Goal: Task Accomplishment & Management: Manage account settings

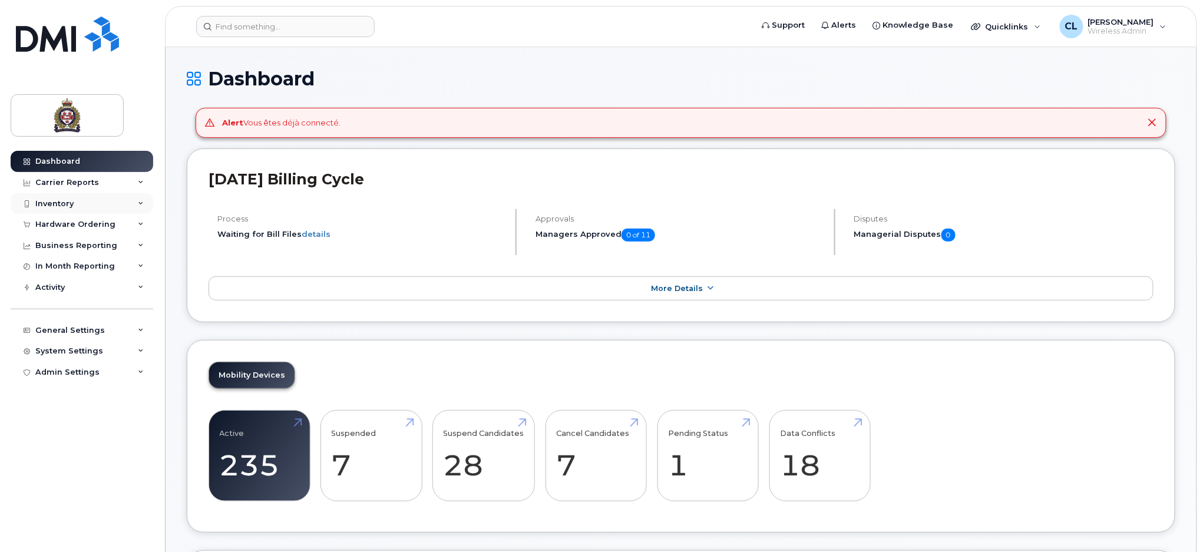
click at [64, 199] on div "Inventory" at bounding box center [54, 203] width 38 height 9
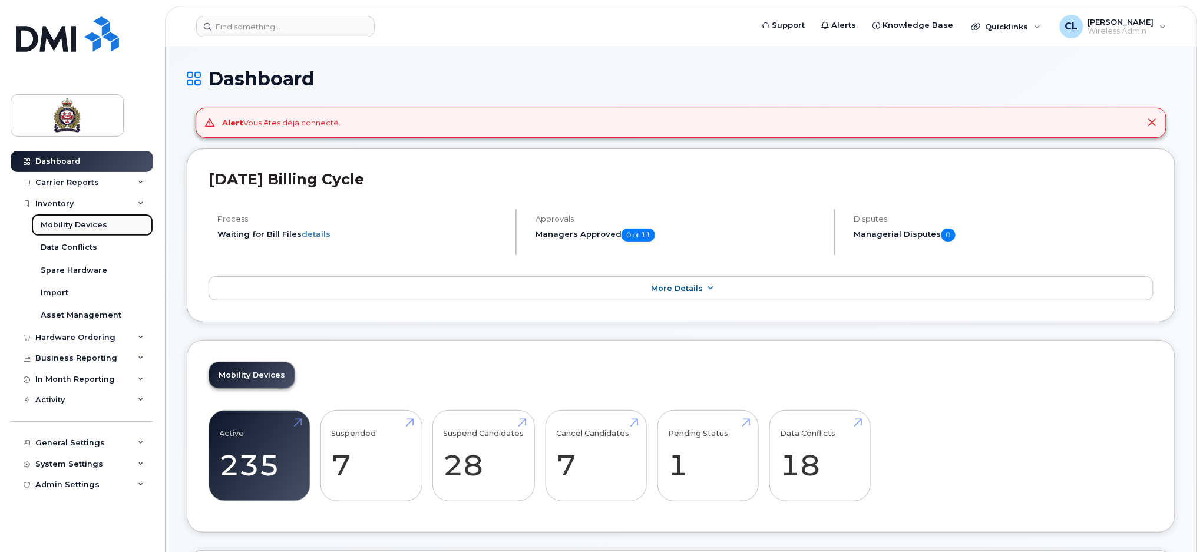
click at [74, 225] on div "Mobility Devices" at bounding box center [74, 225] width 67 height 11
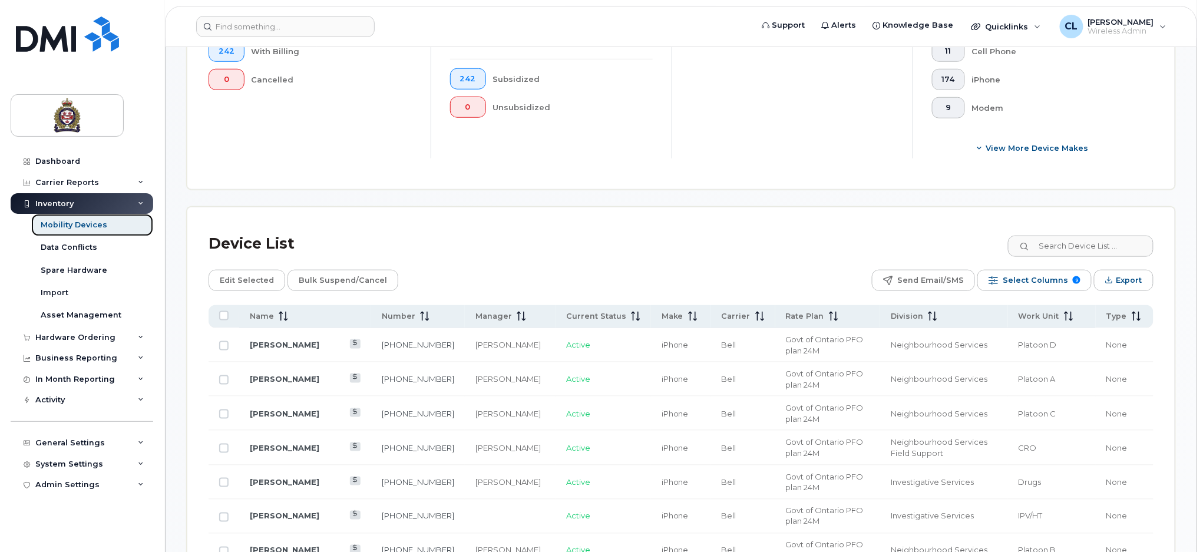
scroll to position [471, 0]
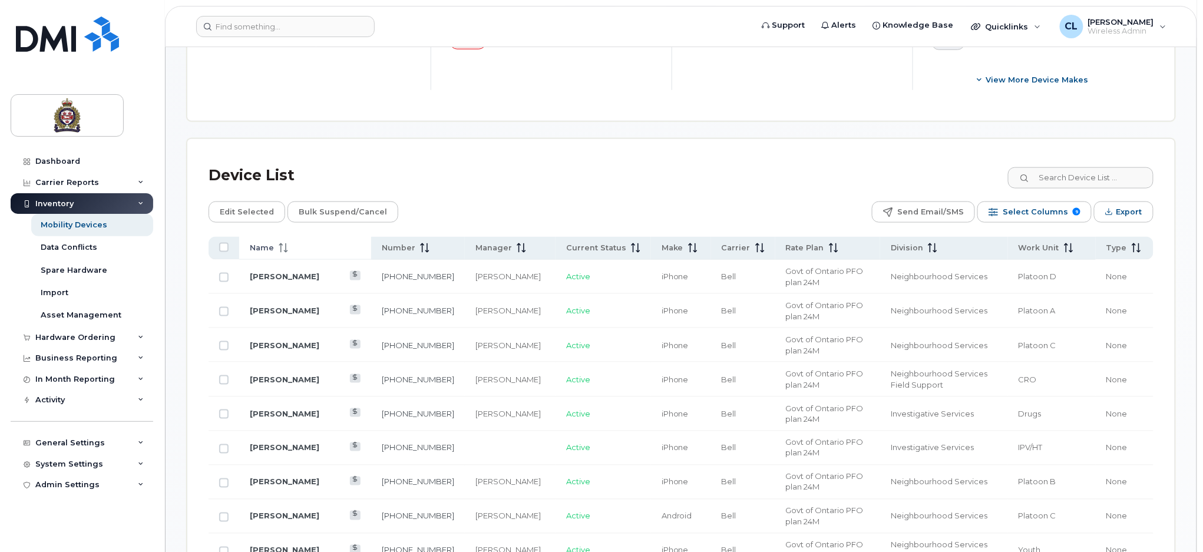
click at [271, 246] on span "Name" at bounding box center [262, 248] width 24 height 11
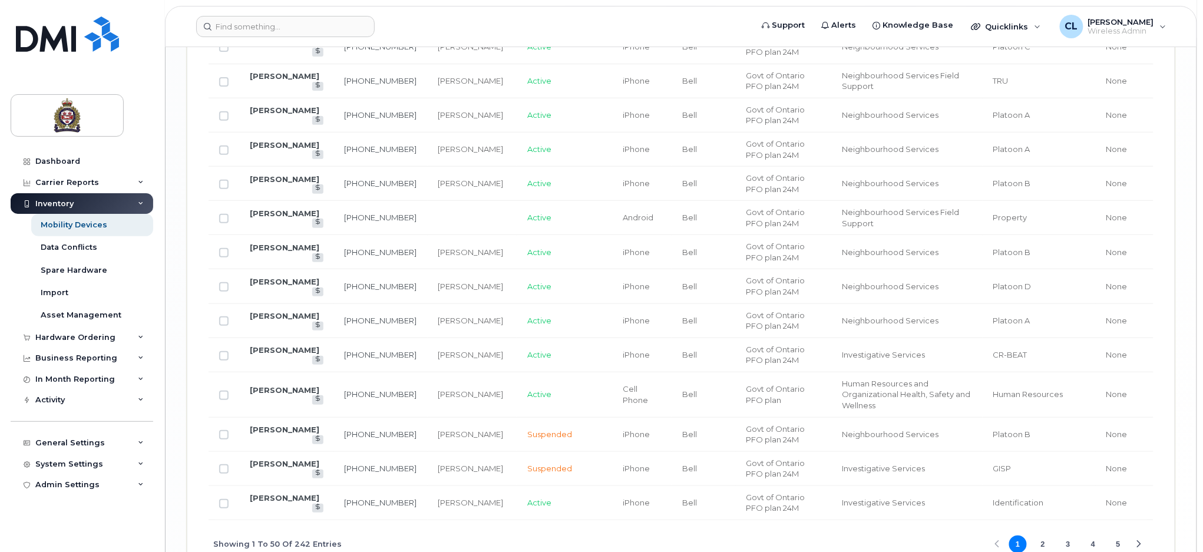
scroll to position [2002, 0]
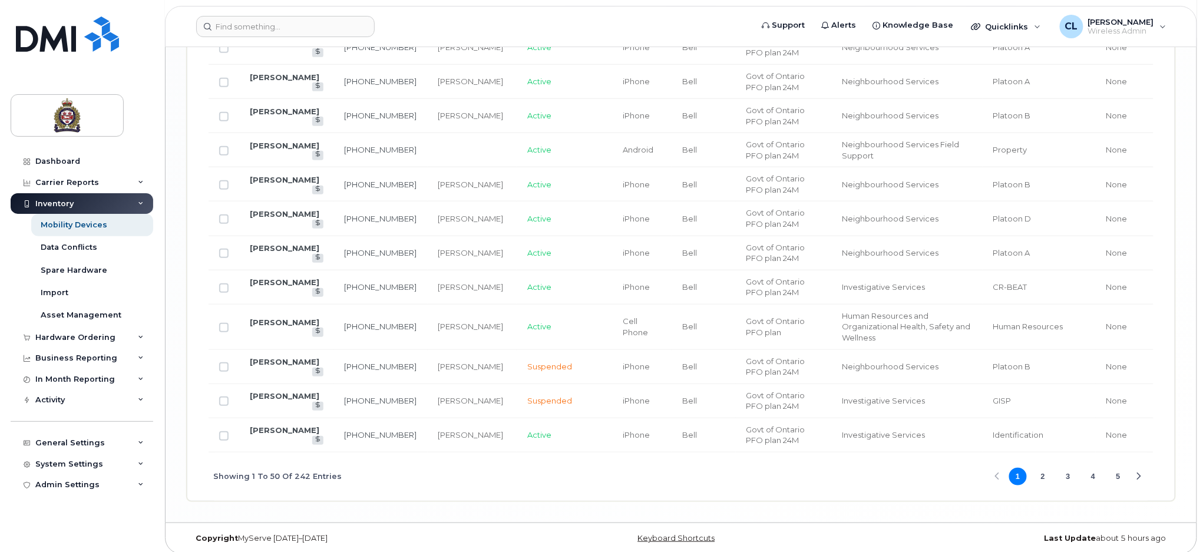
click at [1044, 468] on button "2" at bounding box center [1043, 477] width 18 height 18
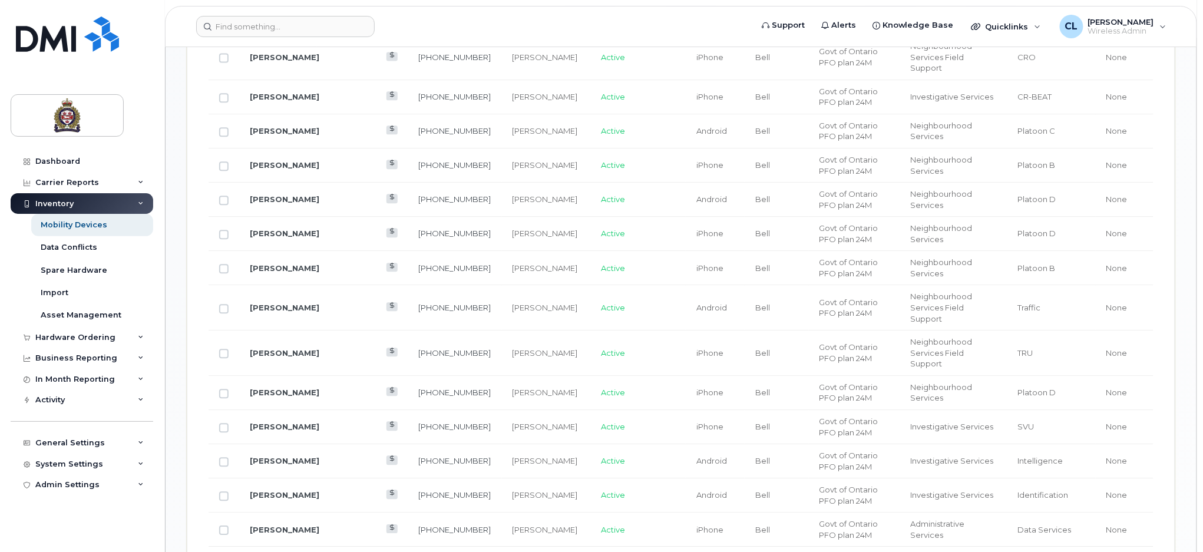
scroll to position [1295, 0]
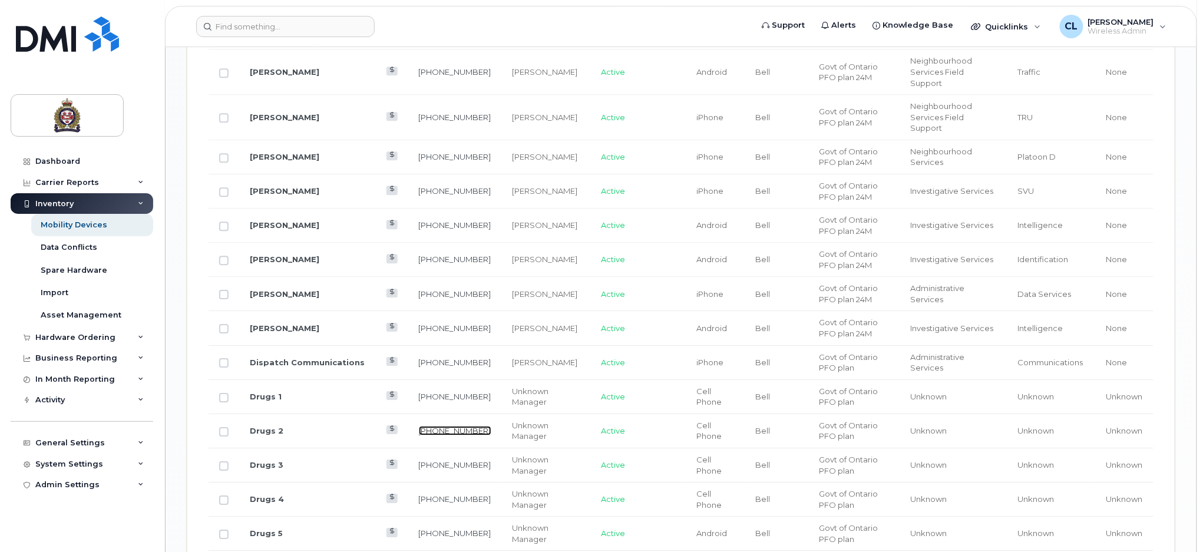
click at [419, 426] on link "226-332-6154" at bounding box center [455, 430] width 72 height 9
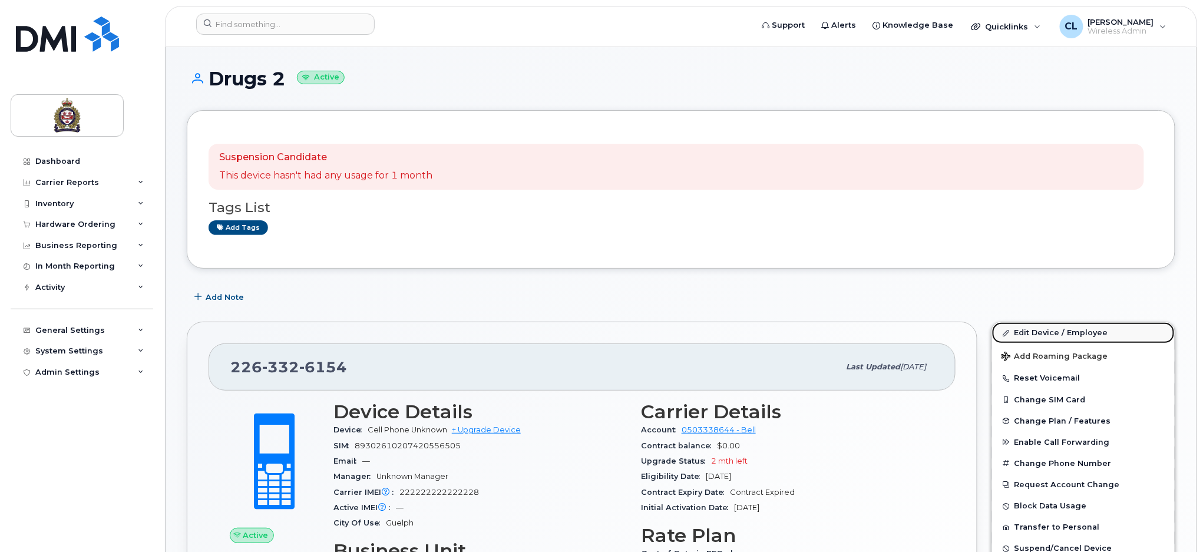
click at [1058, 326] on link "Edit Device / Employee" at bounding box center [1083, 332] width 183 height 21
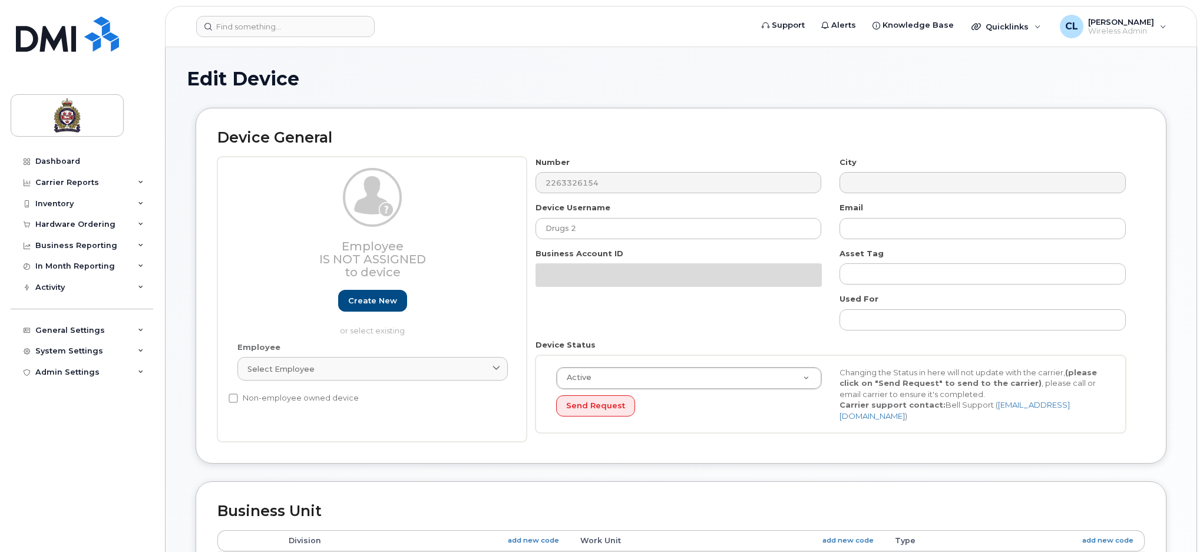
select select "159060"
select select "159061"
select select "159062"
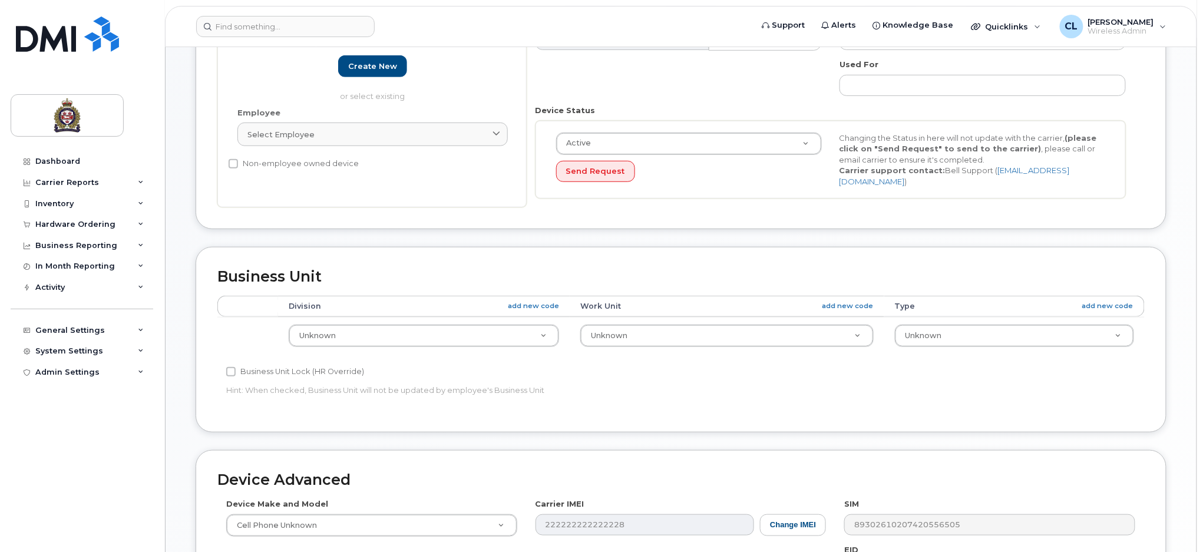
scroll to position [236, 0]
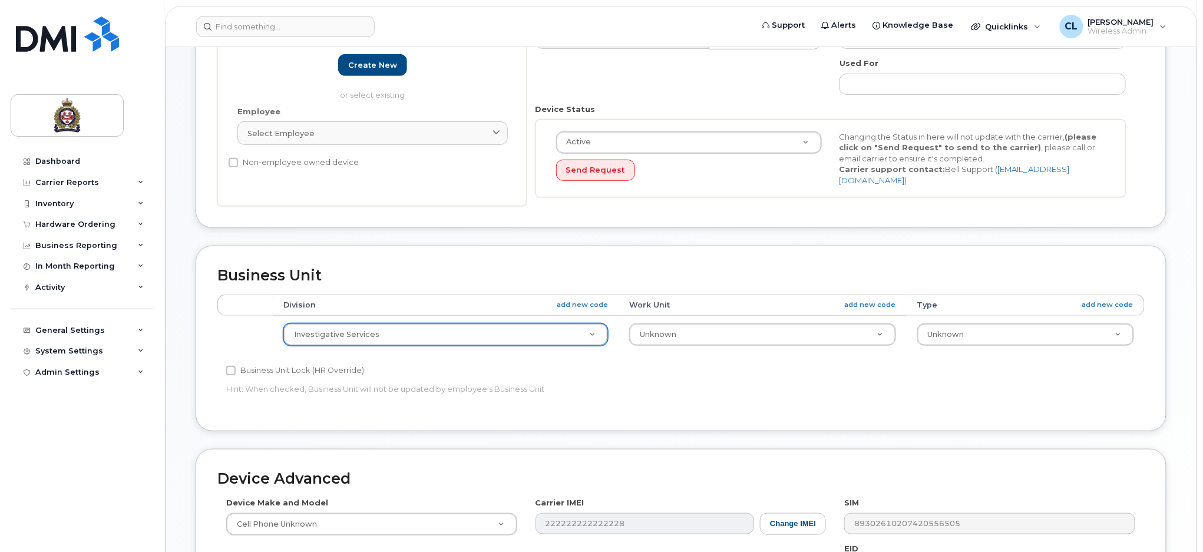
select select "159069"
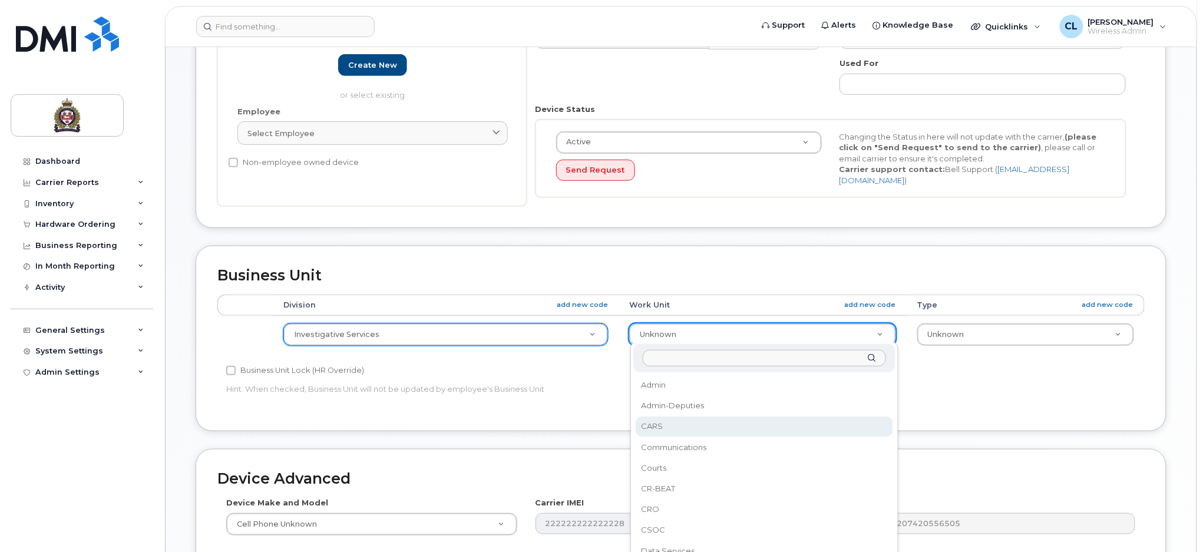
scroll to position [78, 0]
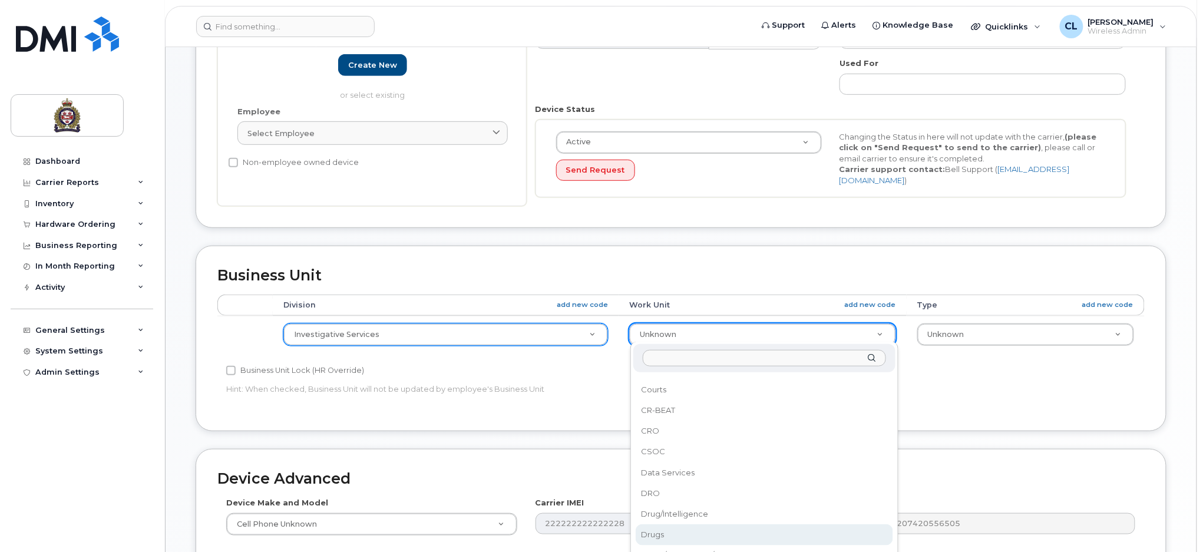
select select "159088"
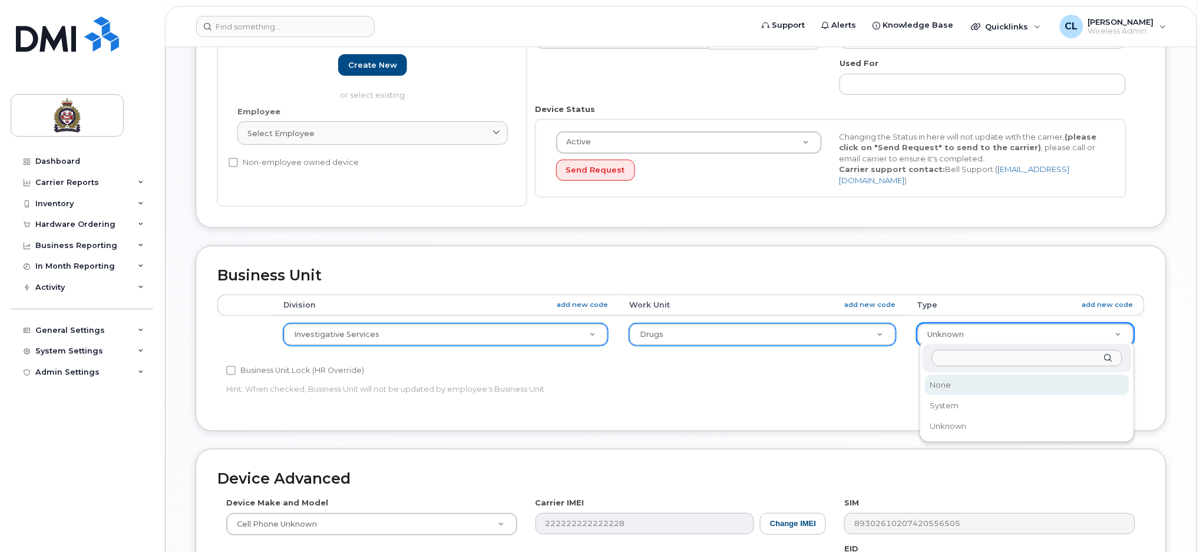
select select "159114"
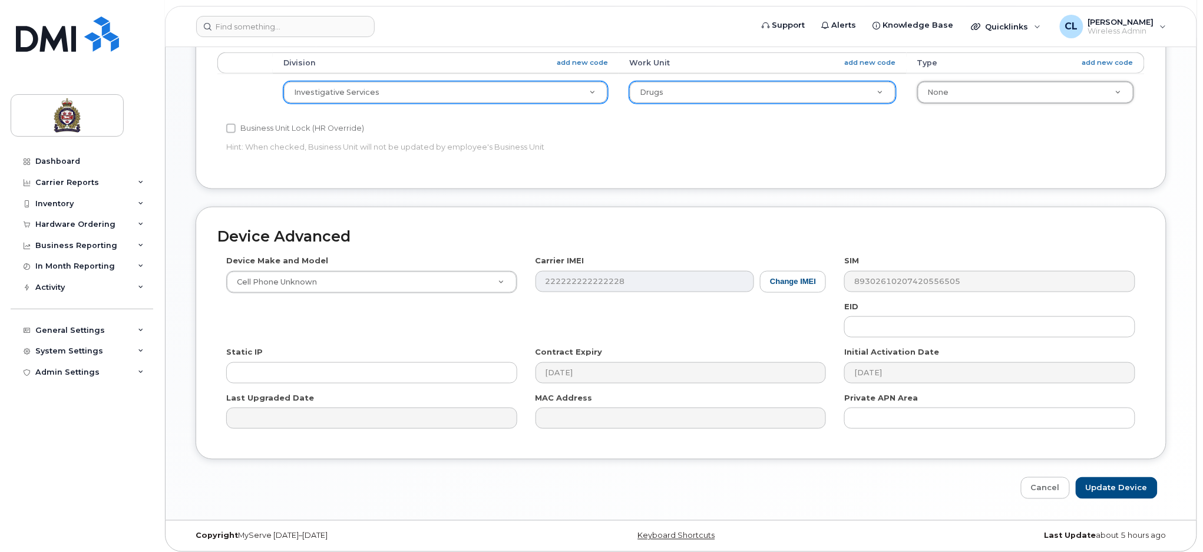
scroll to position [480, 0]
click at [1129, 481] on input "Update Device" at bounding box center [1117, 486] width 82 height 22
type input "Saving..."
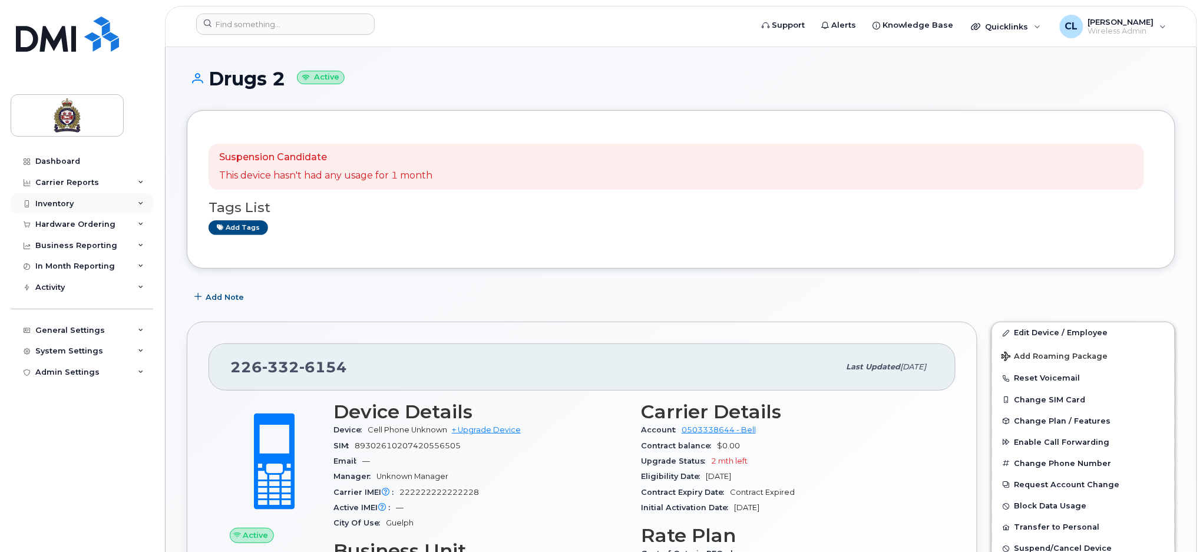
drag, startPoint x: 58, startPoint y: 206, endPoint x: 72, endPoint y: 206, distance: 13.6
click at [58, 206] on div "Inventory" at bounding box center [54, 203] width 38 height 9
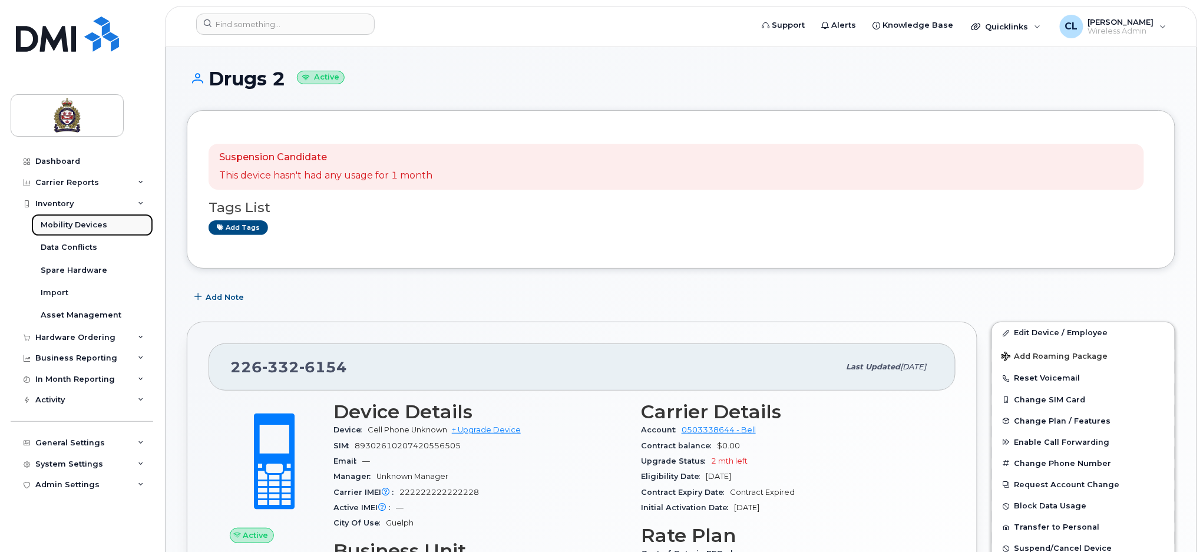
click at [85, 221] on div "Mobility Devices" at bounding box center [74, 225] width 67 height 11
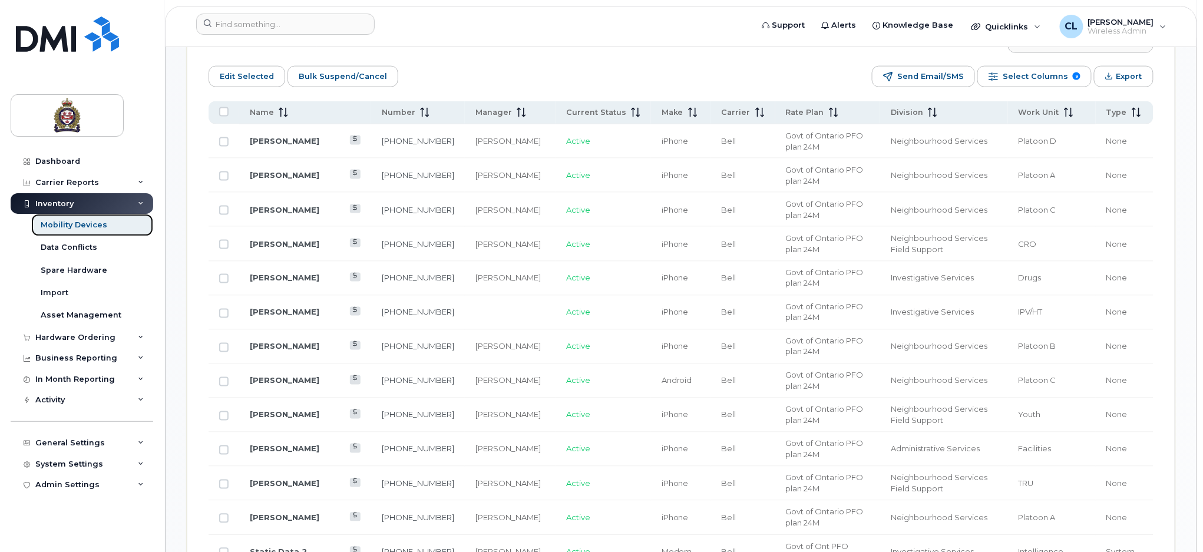
scroll to position [236, 0]
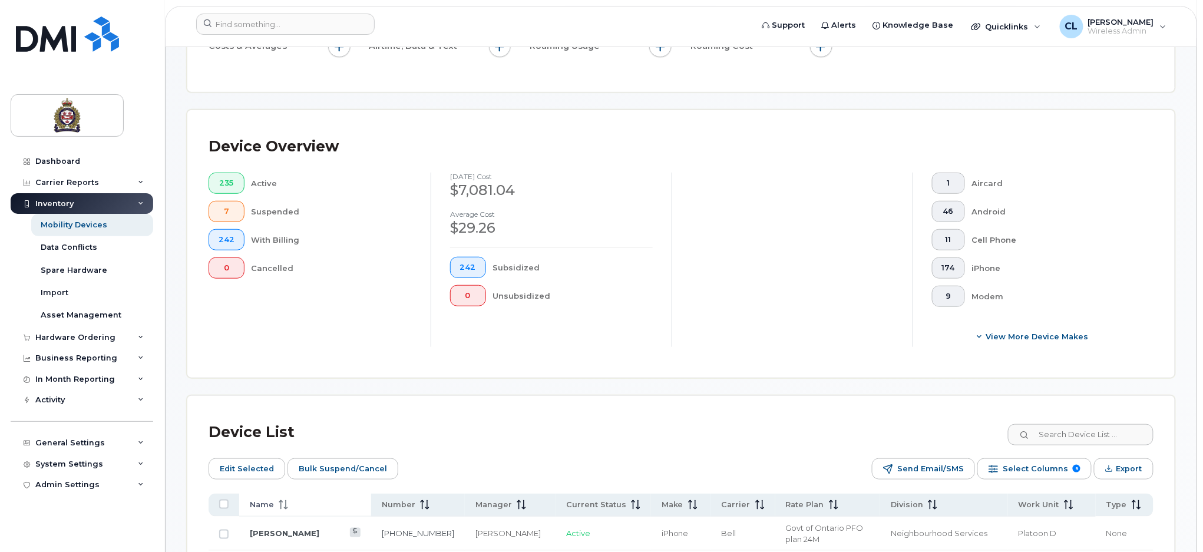
click at [272, 503] on div "Name" at bounding box center [305, 505] width 111 height 11
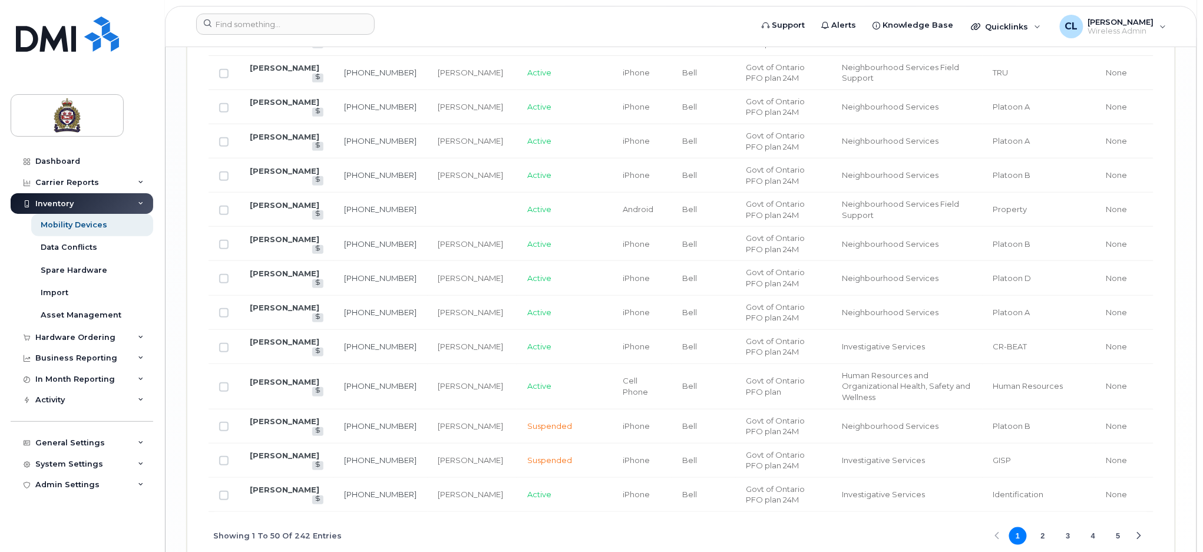
scroll to position [2023, 0]
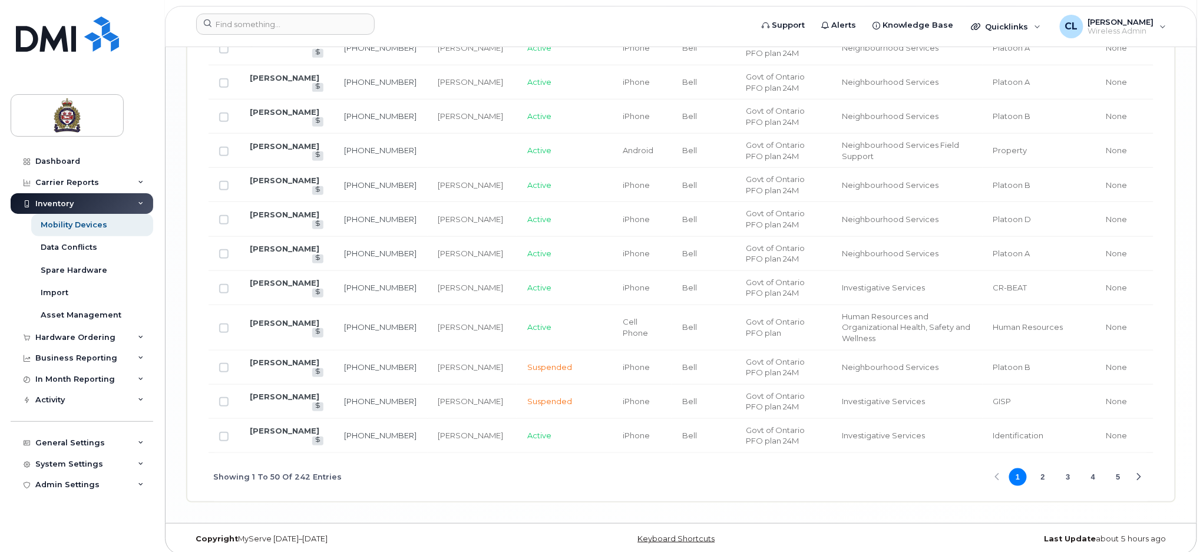
click at [1043, 471] on button "2" at bounding box center [1043, 477] width 18 height 18
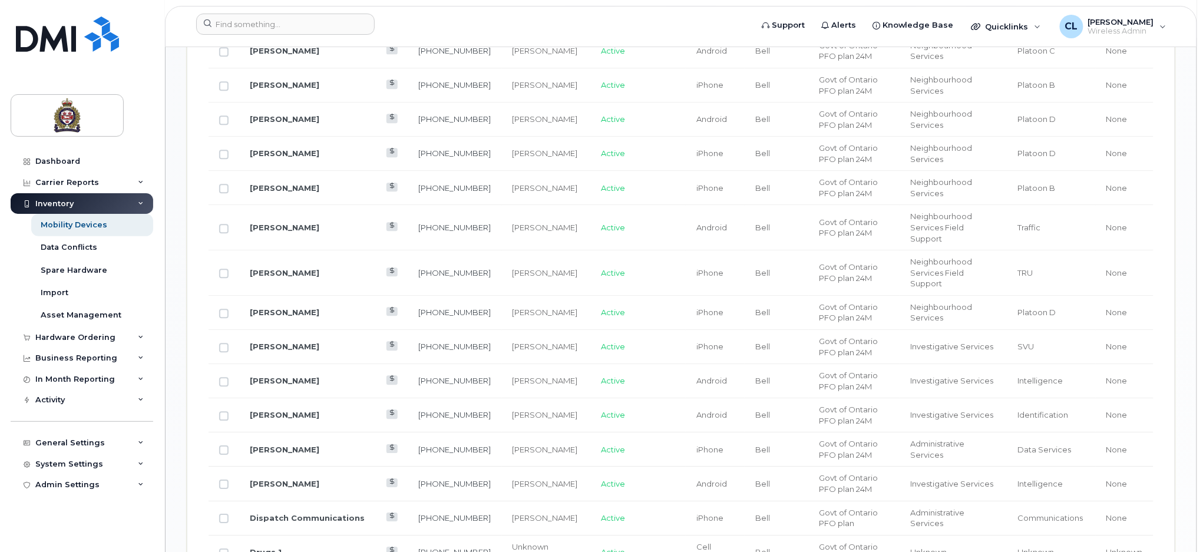
scroll to position [1316, 0]
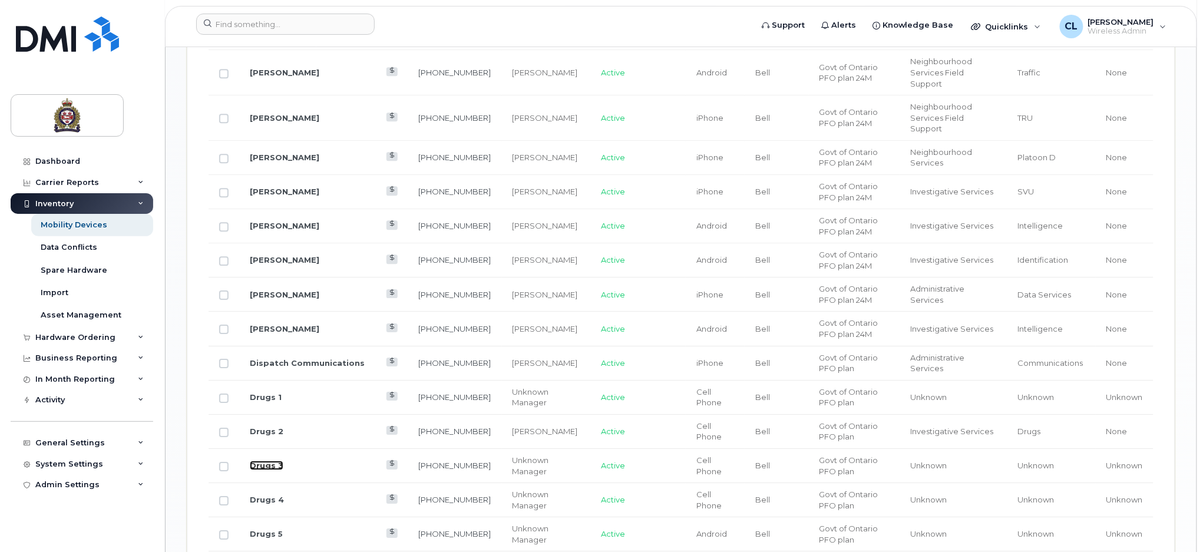
click at [266, 461] on link "Drugs 3" at bounding box center [267, 465] width 34 height 9
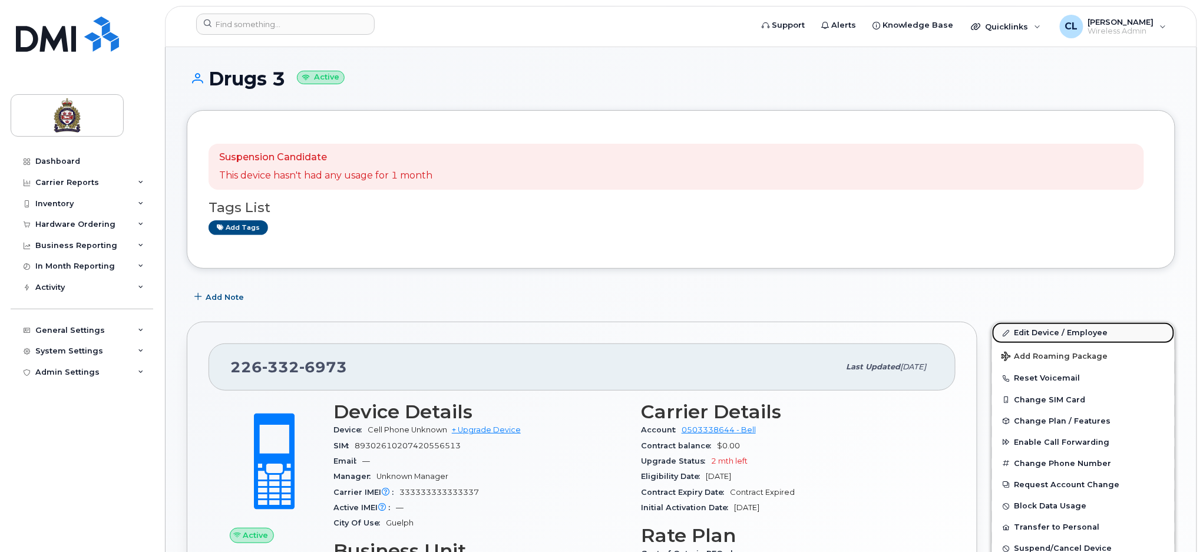
click at [1057, 331] on link "Edit Device / Employee" at bounding box center [1083, 332] width 183 height 21
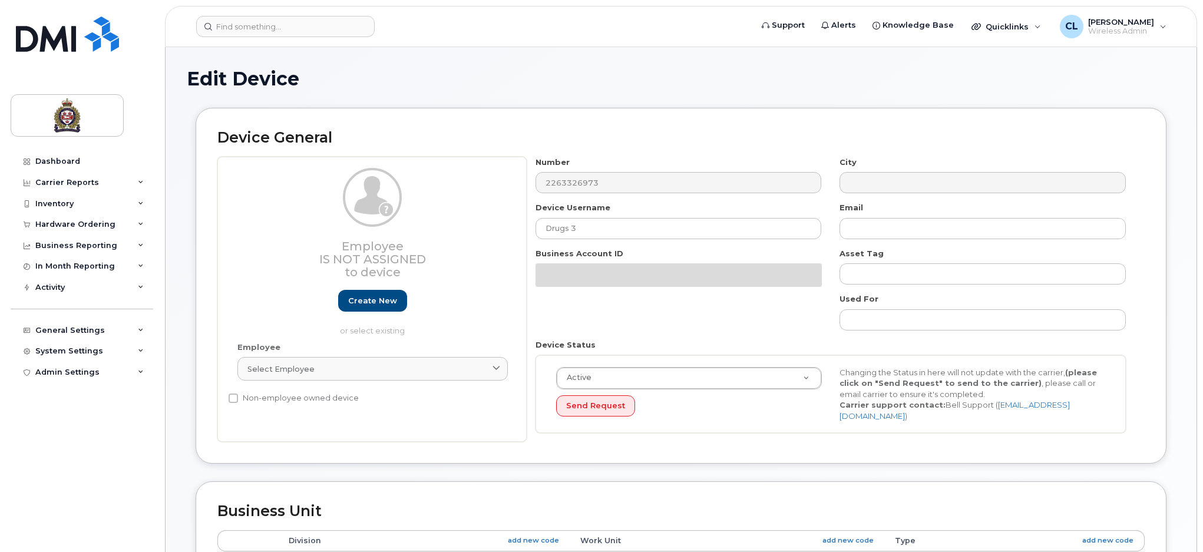
select select "159060"
select select "159061"
select select "159062"
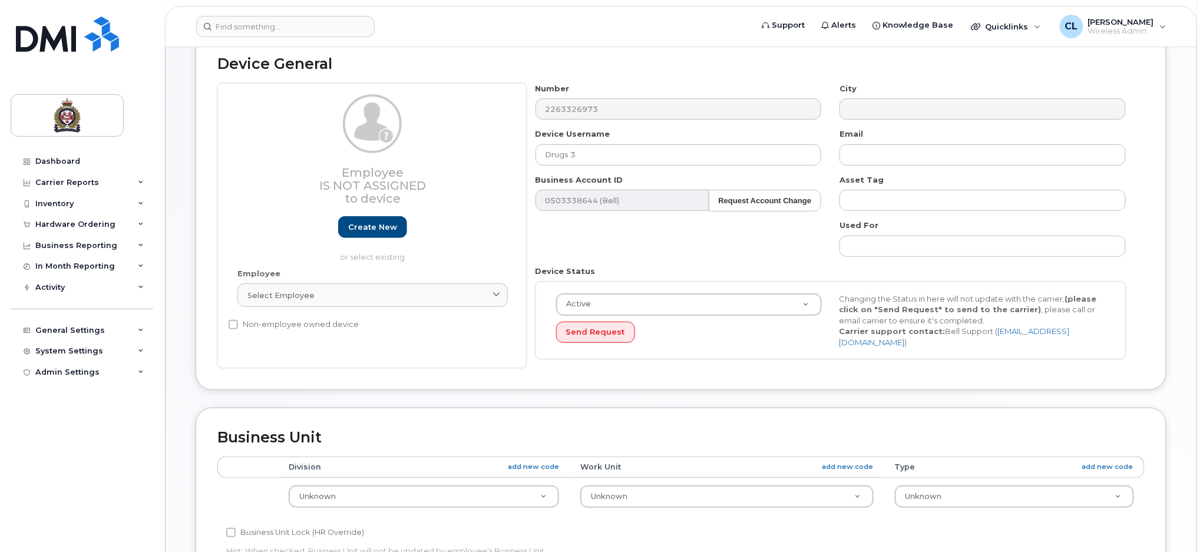
scroll to position [157, 0]
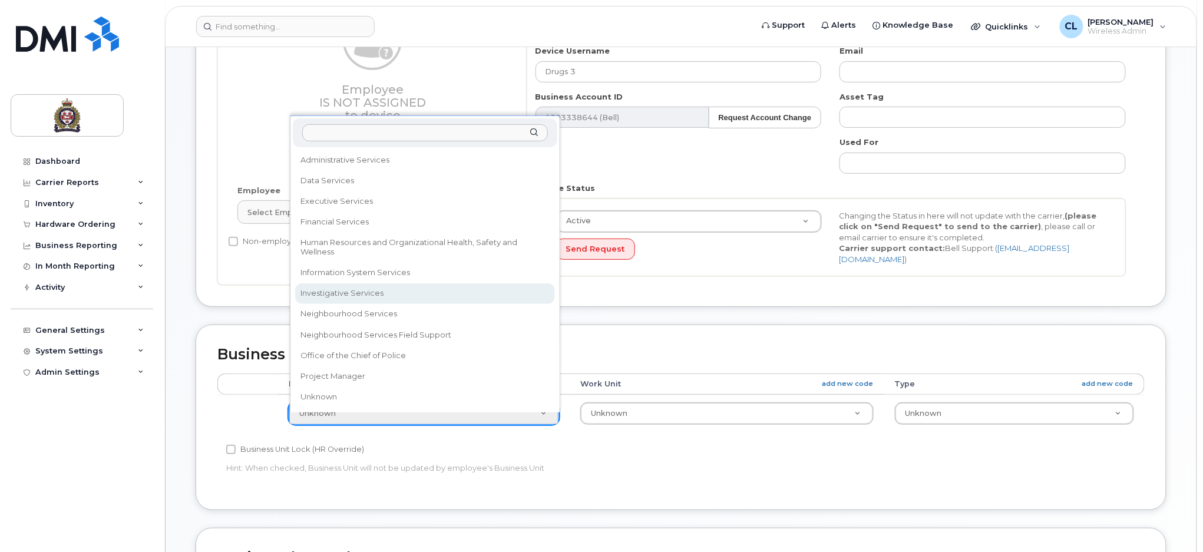
drag, startPoint x: 373, startPoint y: 283, endPoint x: 577, endPoint y: 337, distance: 211.4
select select "159069"
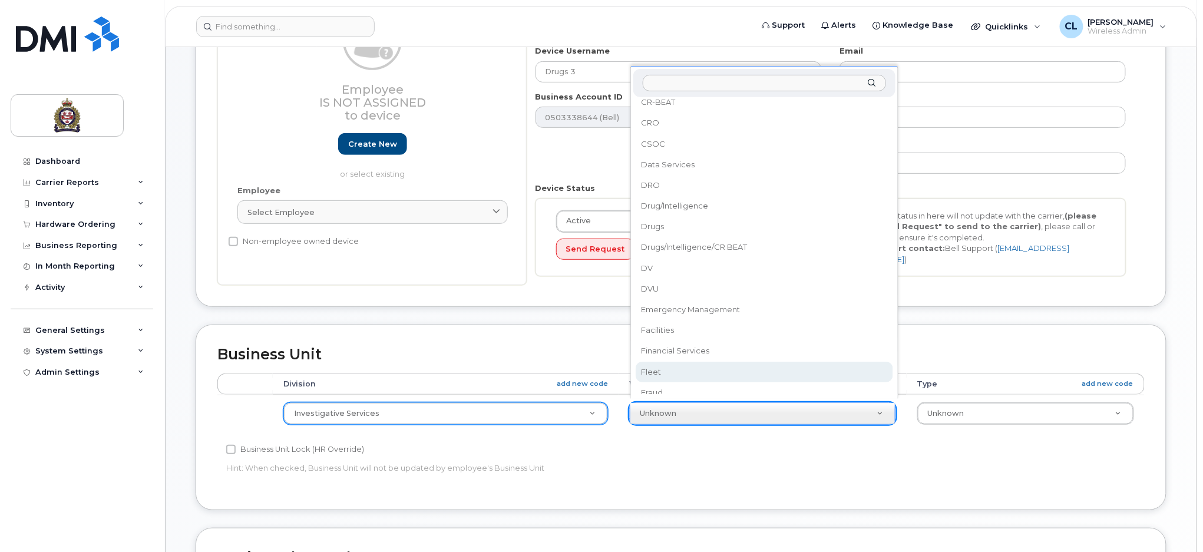
scroll to position [0, 0]
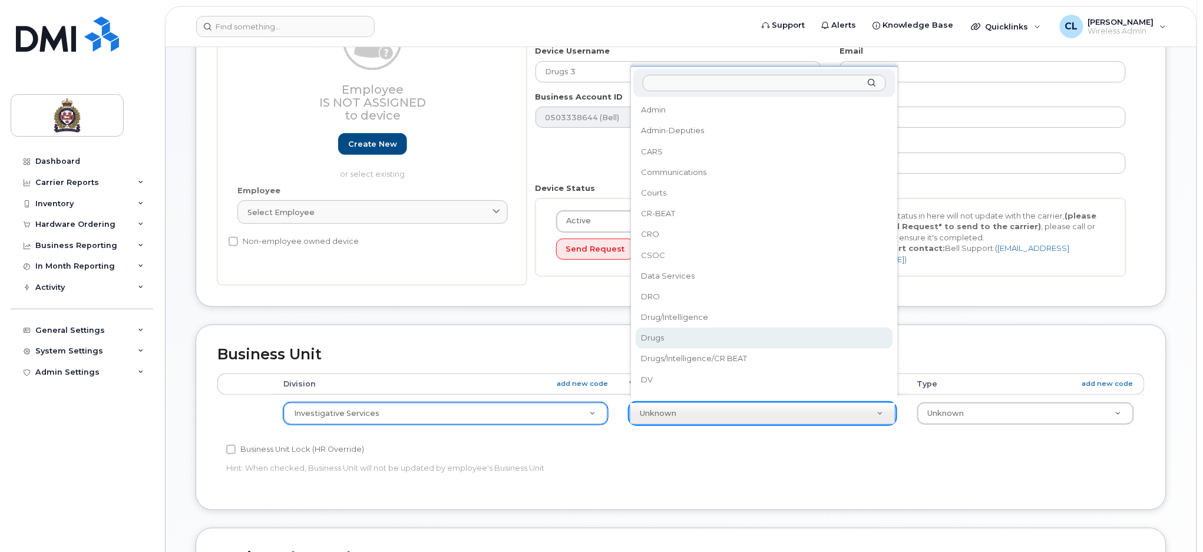
select select "159088"
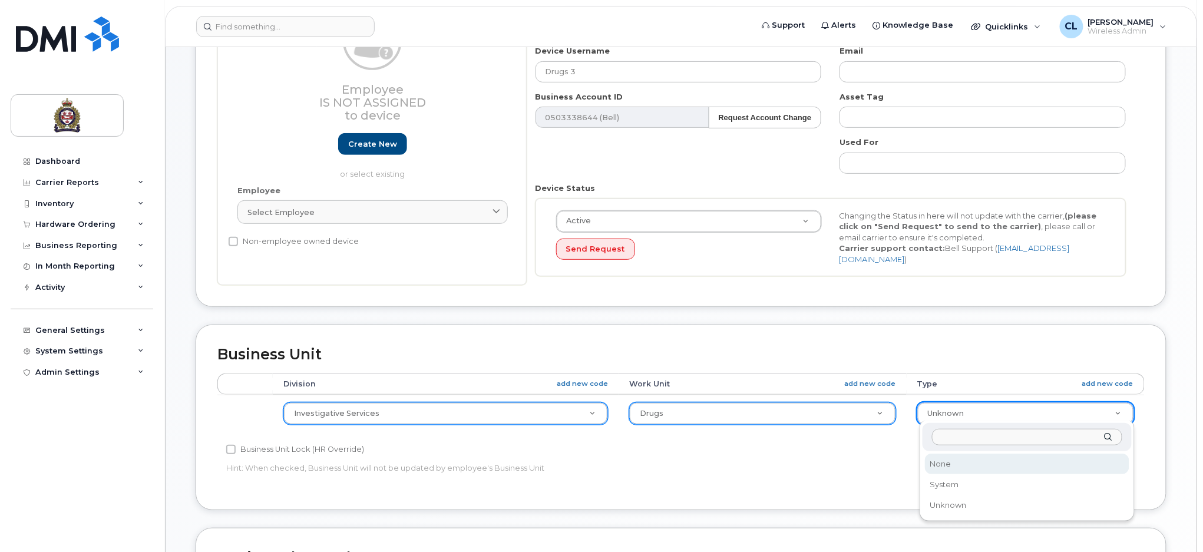
select select "159114"
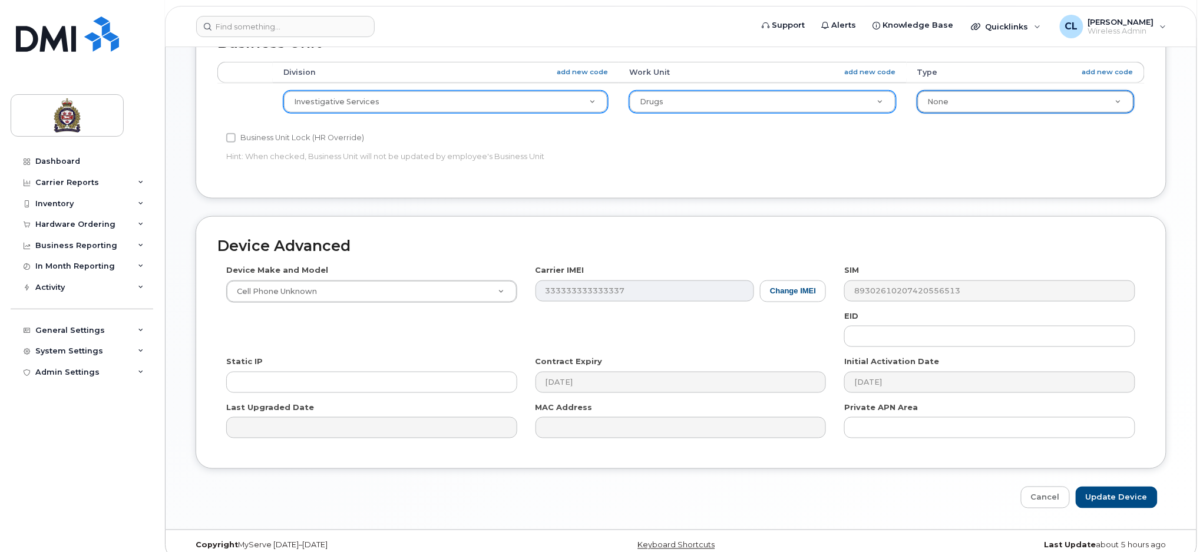
scroll to position [480, 0]
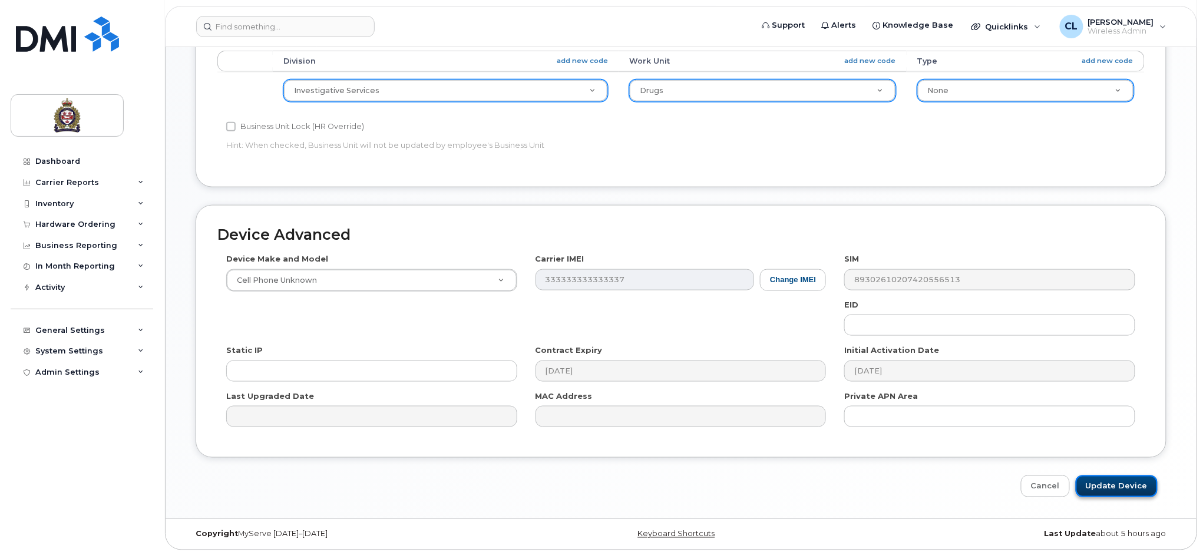
click at [1114, 477] on input "Update Device" at bounding box center [1117, 486] width 82 height 22
type input "Saving..."
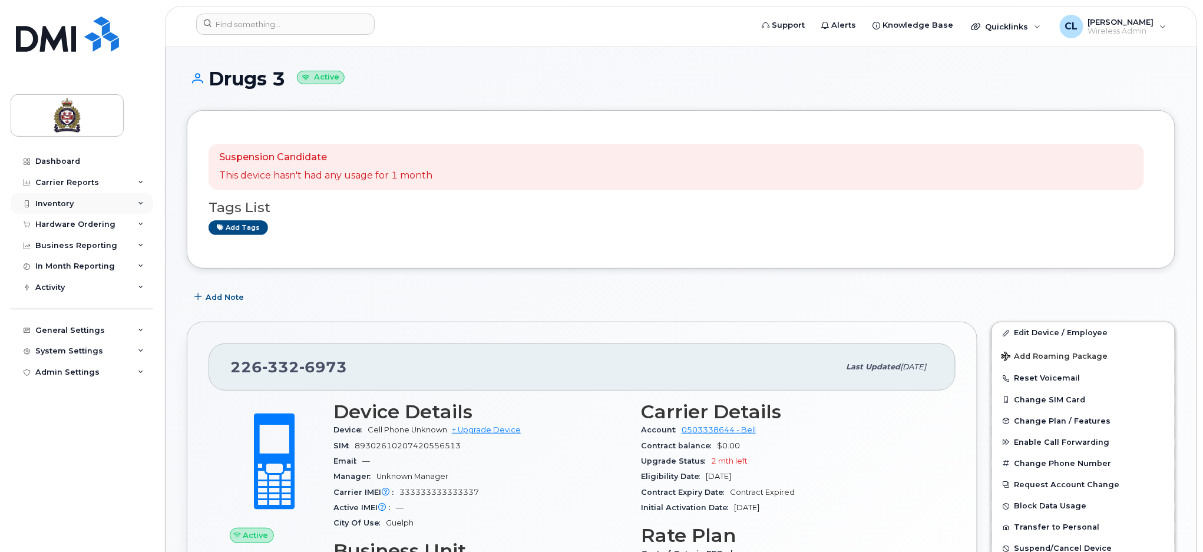
click at [68, 206] on div "Inventory" at bounding box center [54, 203] width 38 height 9
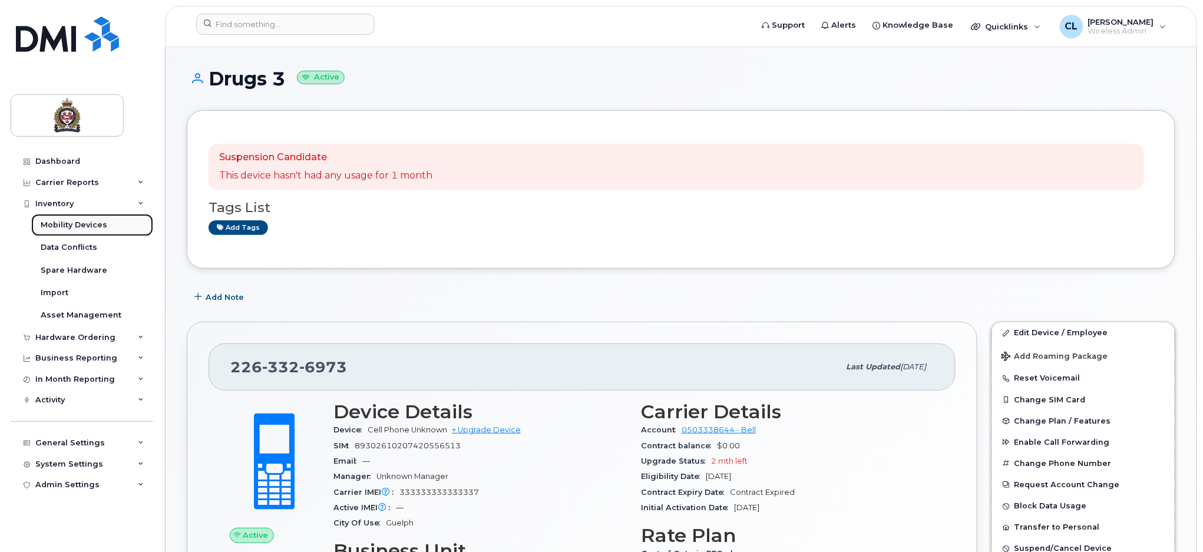
click at [77, 224] on div "Mobility Devices" at bounding box center [74, 225] width 67 height 11
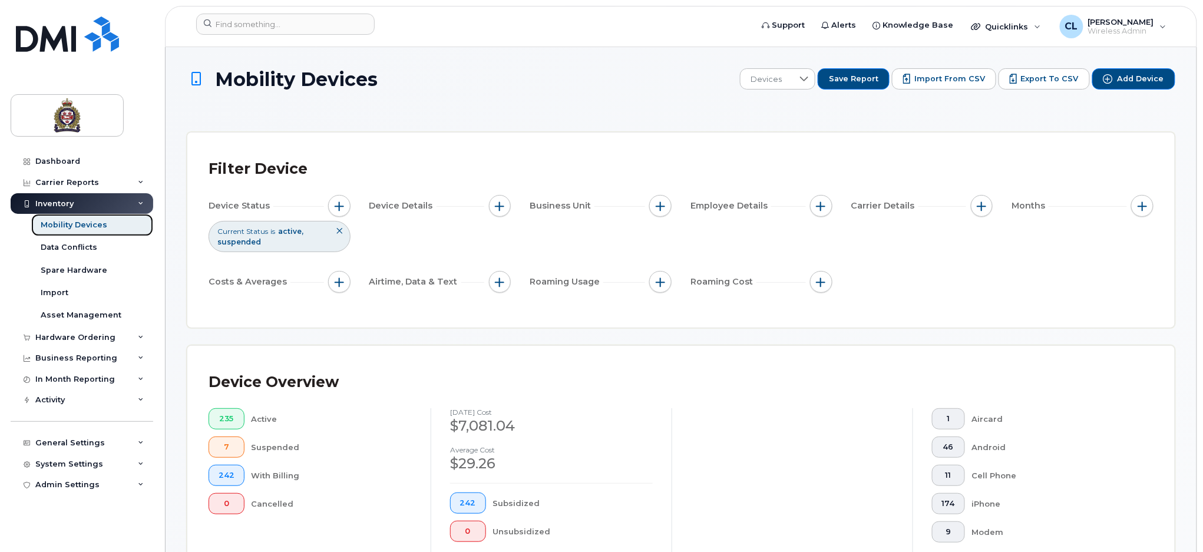
click at [75, 227] on div "Mobility Devices" at bounding box center [74, 225] width 67 height 11
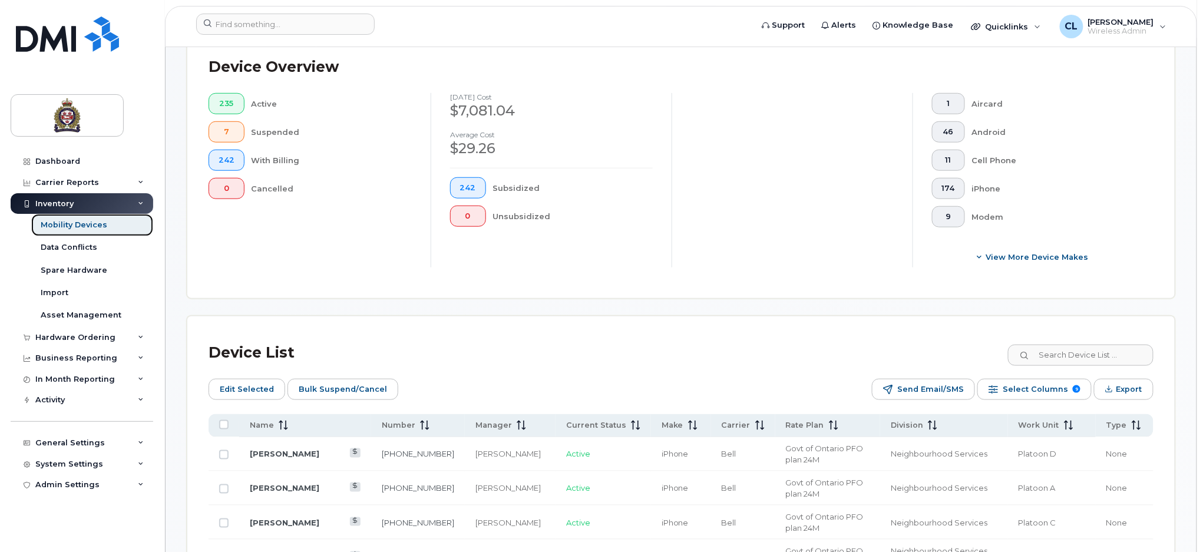
scroll to position [392, 0]
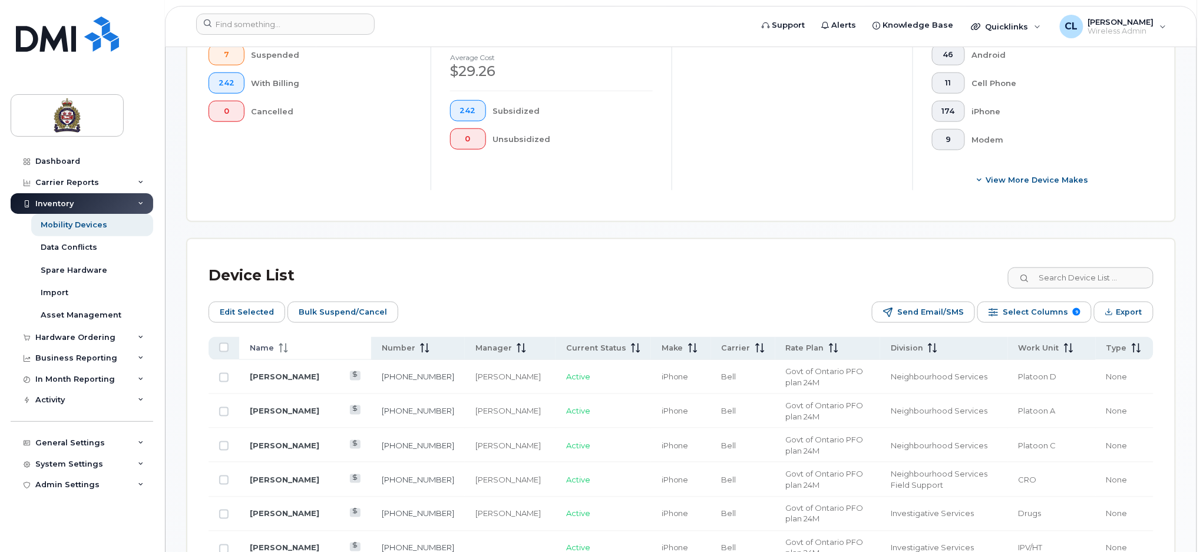
click at [272, 347] on span "Name" at bounding box center [262, 348] width 24 height 11
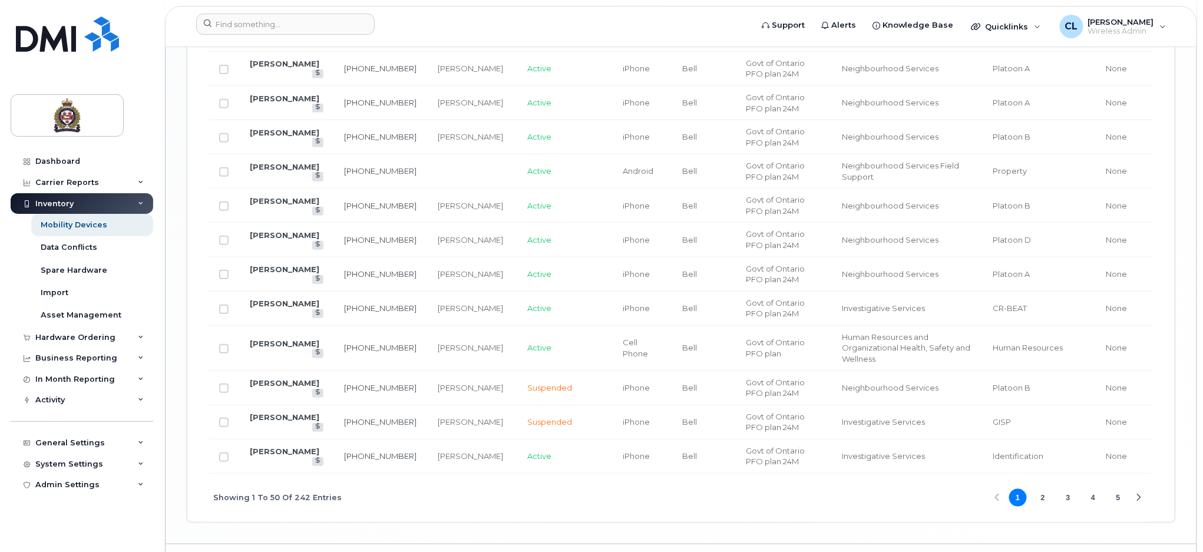
scroll to position [2023, 0]
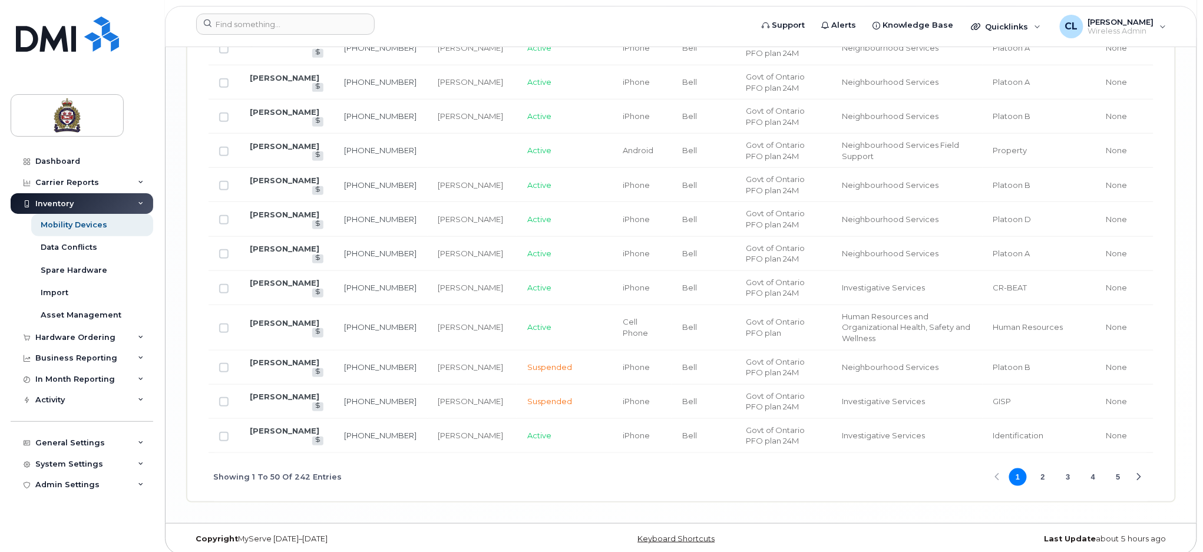
click at [1035, 471] on button "2" at bounding box center [1043, 477] width 18 height 18
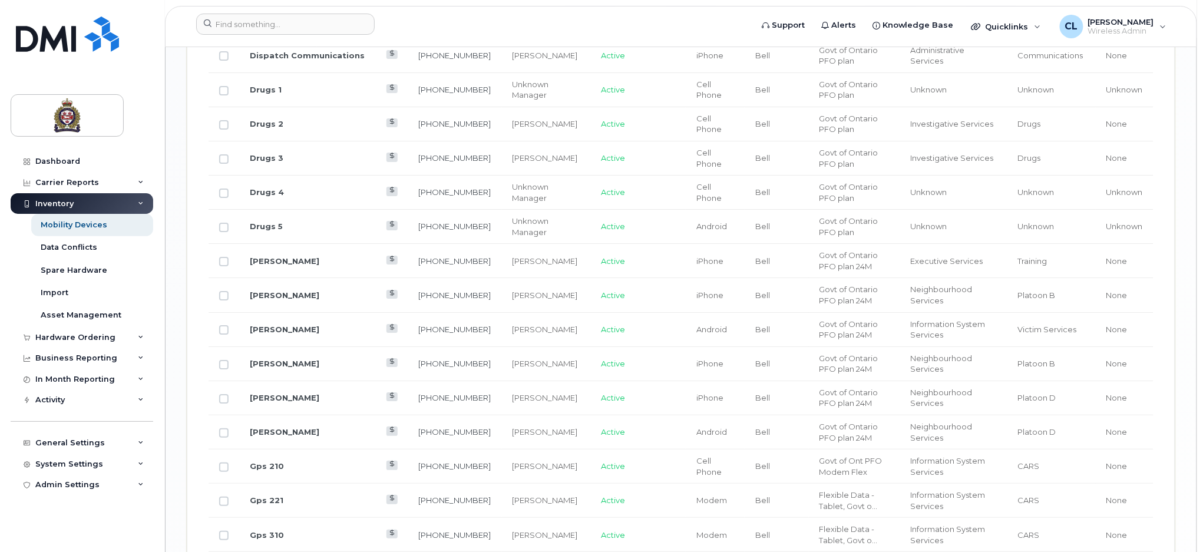
scroll to position [1473, 0]
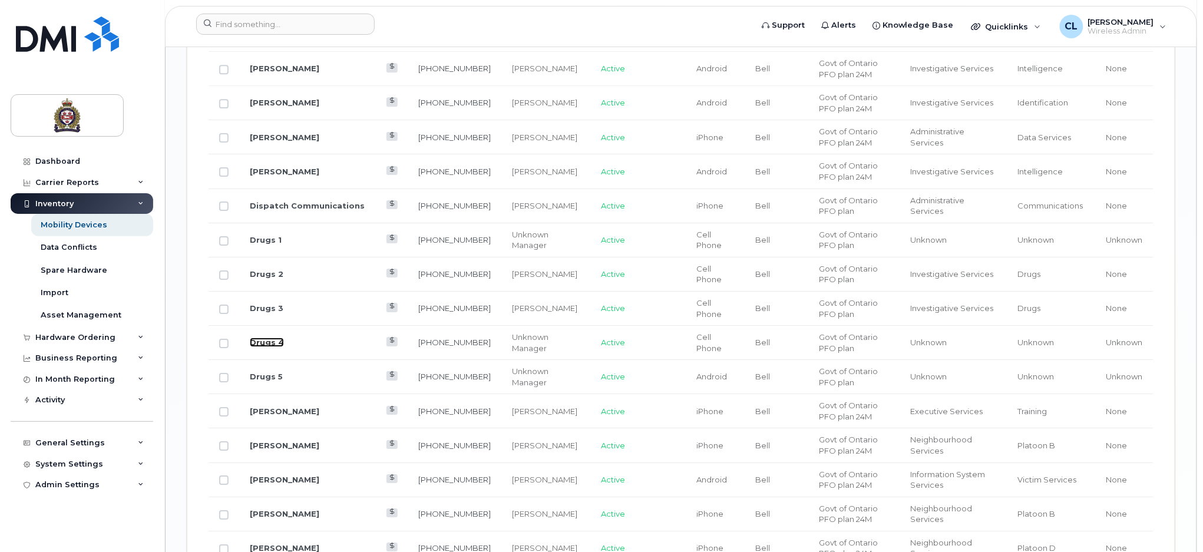
click at [277, 338] on link "Drugs 4" at bounding box center [267, 342] width 34 height 9
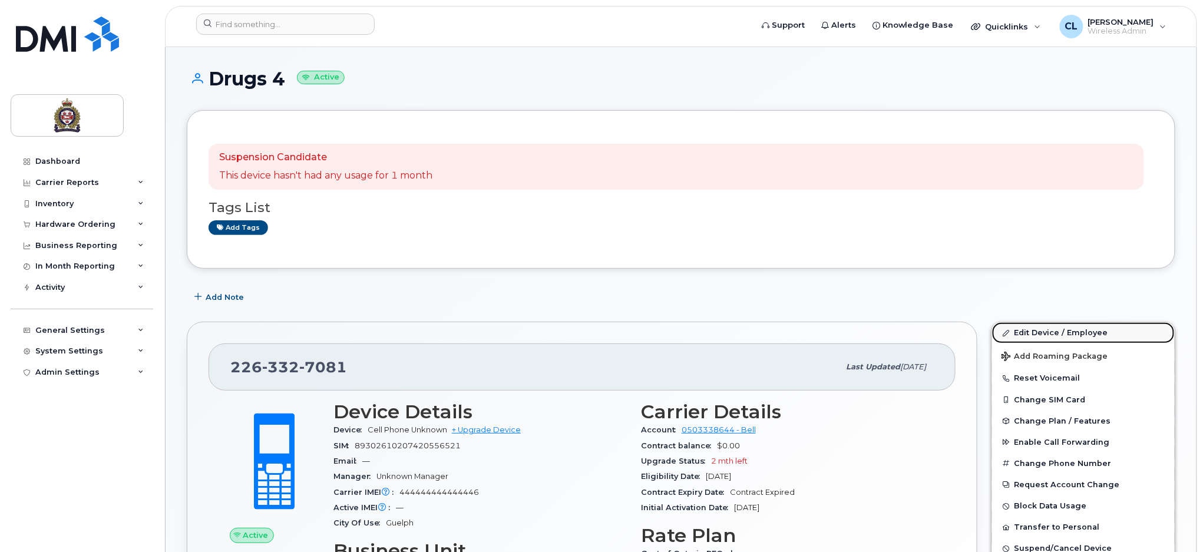
click at [1059, 329] on link "Edit Device / Employee" at bounding box center [1083, 332] width 183 height 21
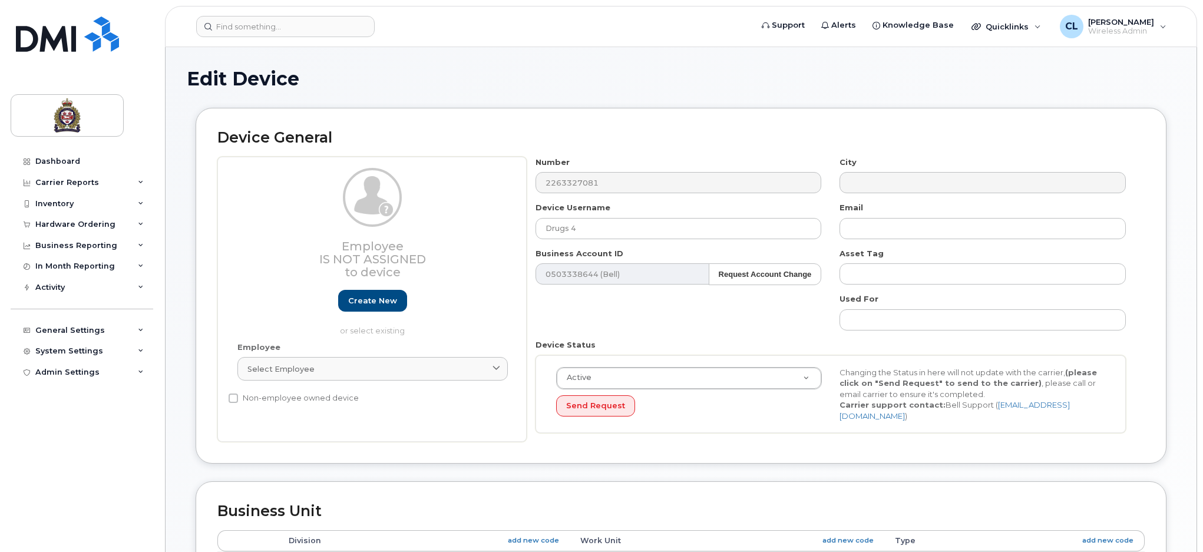
select select "159060"
select select "159061"
select select "159062"
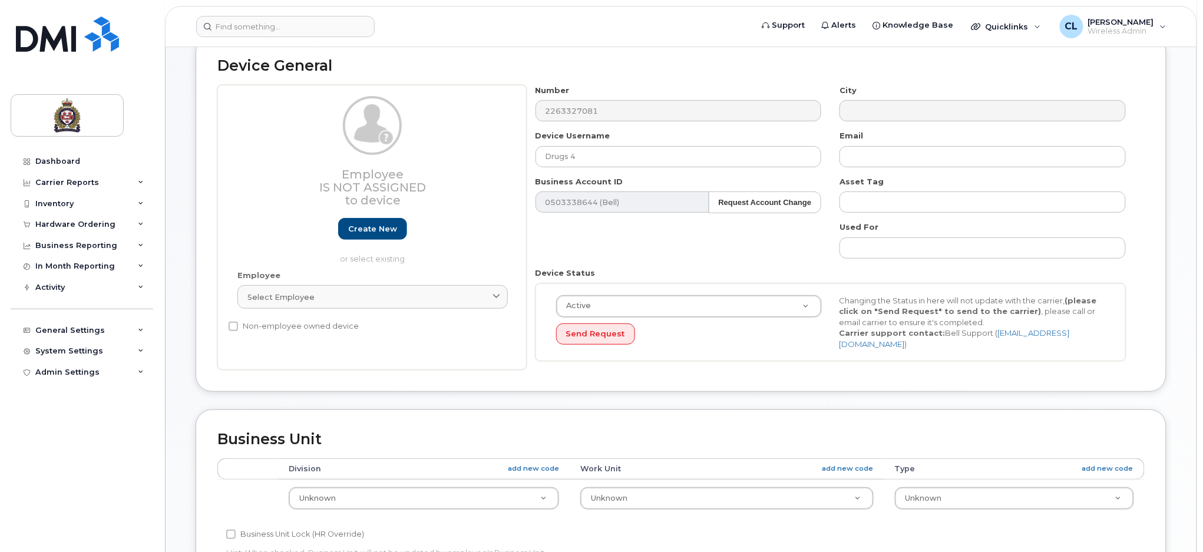
scroll to position [236, 0]
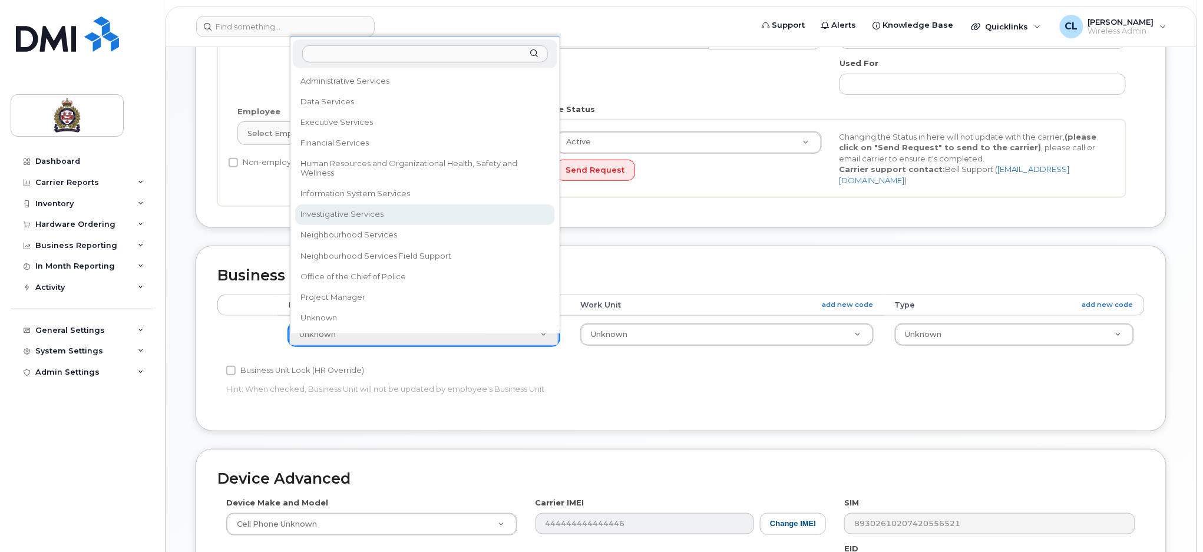
select select "159069"
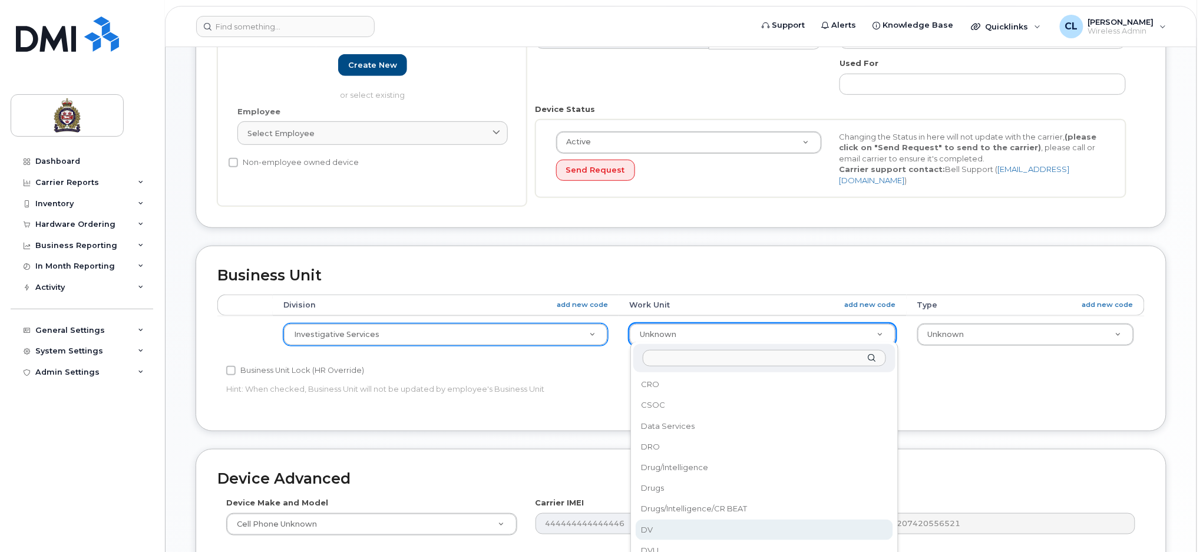
scroll to position [157, 0]
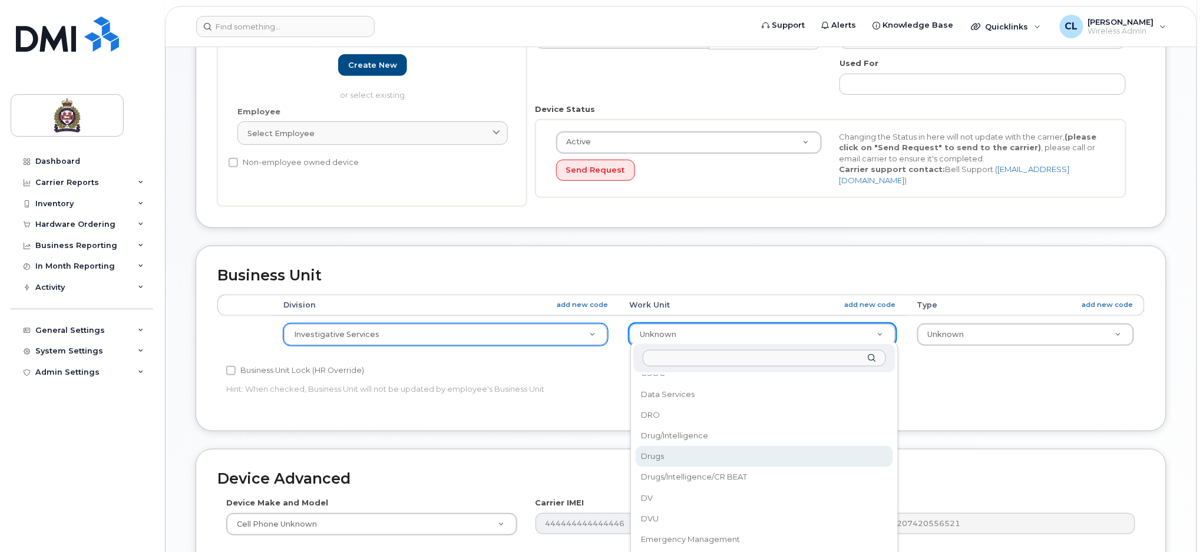
select select "159088"
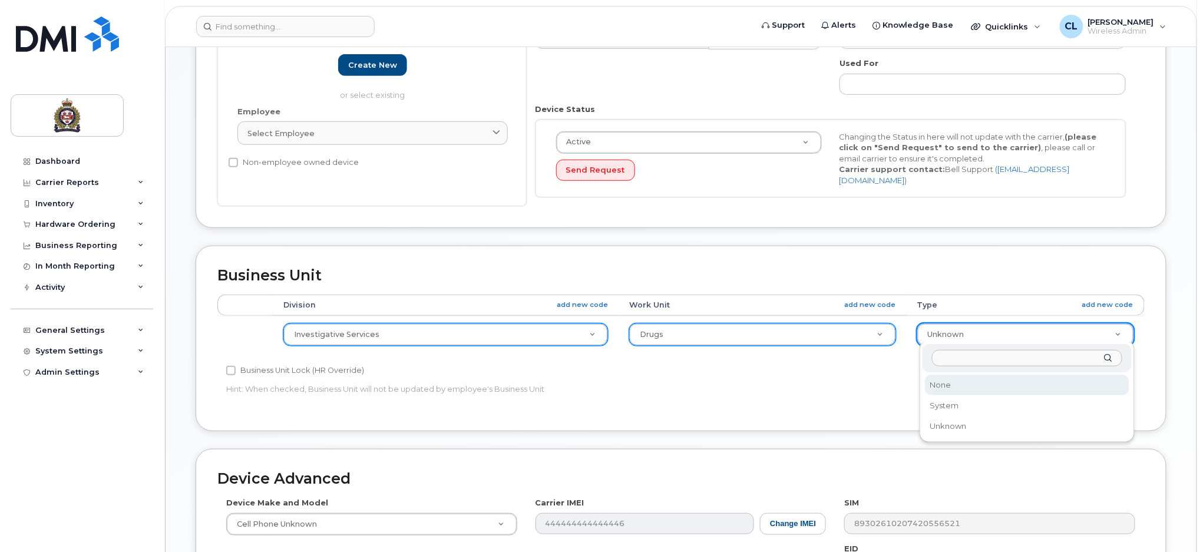
select select "159114"
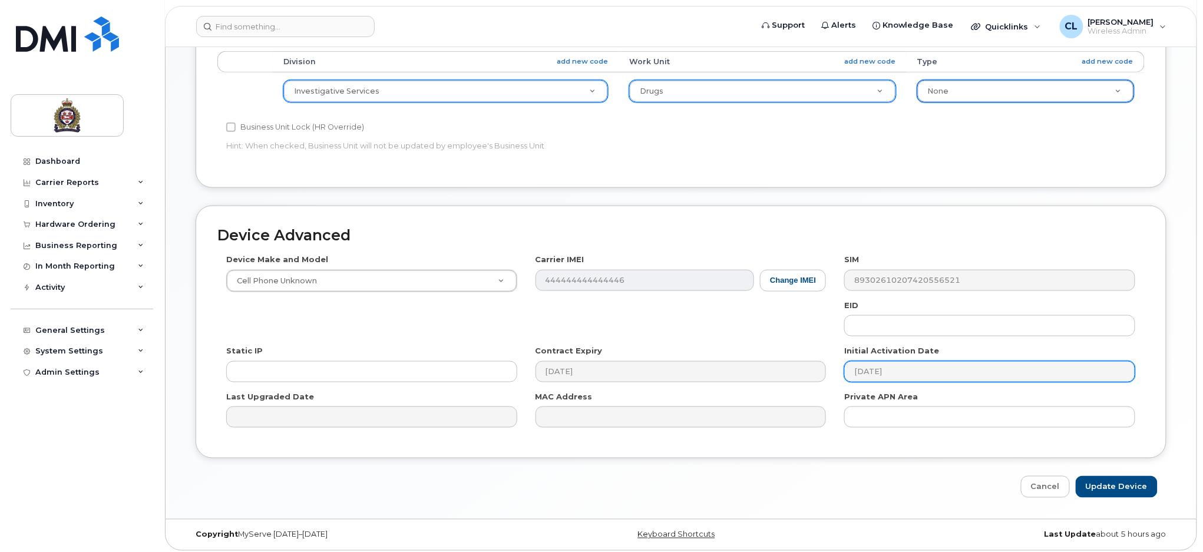
scroll to position [480, 0]
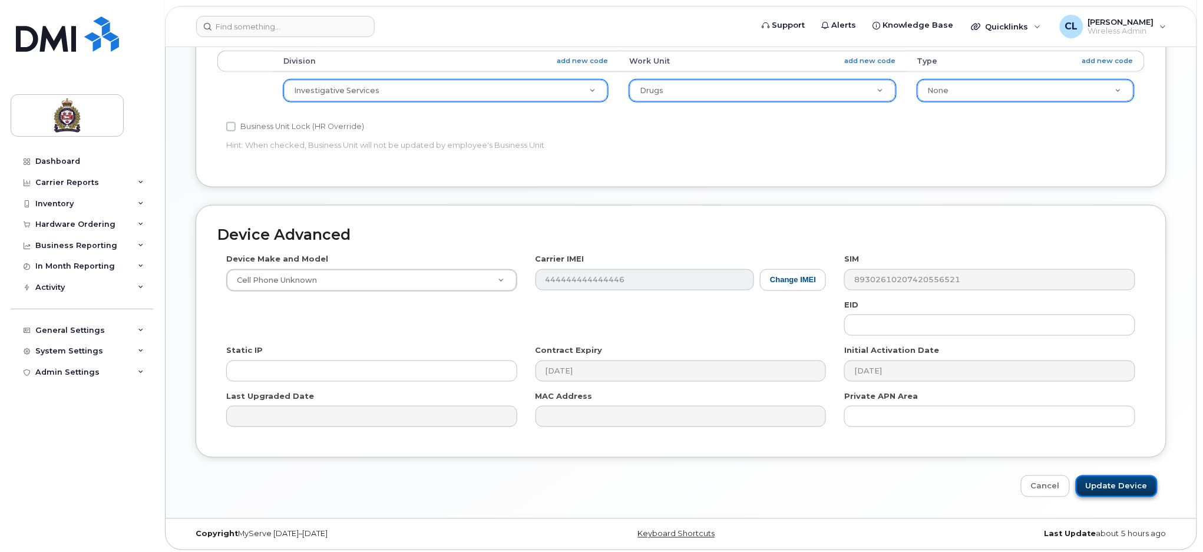
click at [1116, 481] on input "Update Device" at bounding box center [1117, 486] width 82 height 22
type input "Saving..."
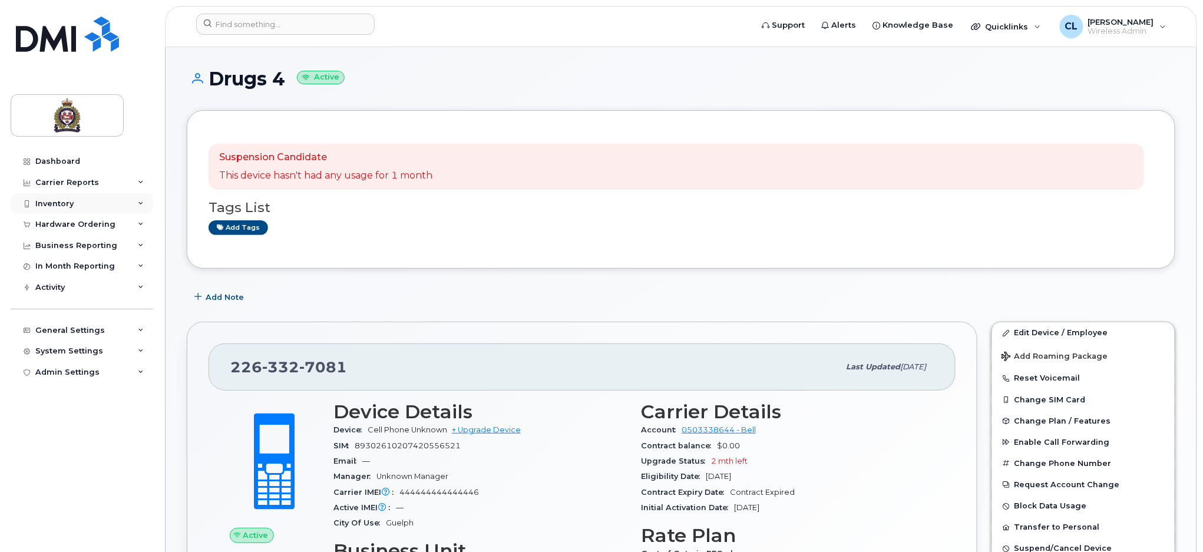
click at [54, 199] on div "Inventory" at bounding box center [54, 203] width 38 height 9
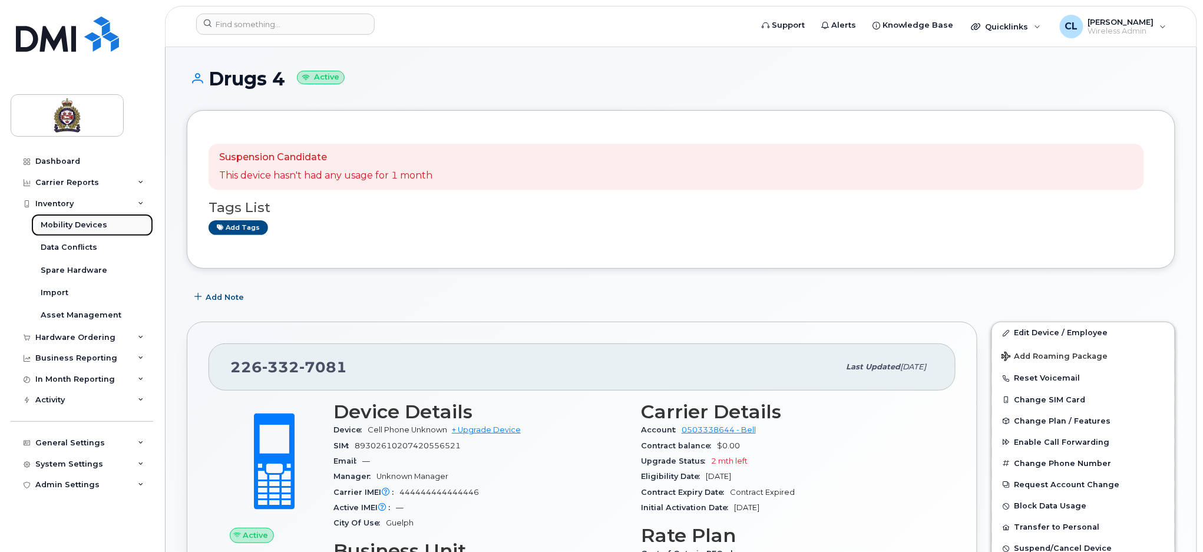
click at [80, 223] on div "Mobility Devices" at bounding box center [74, 225] width 67 height 11
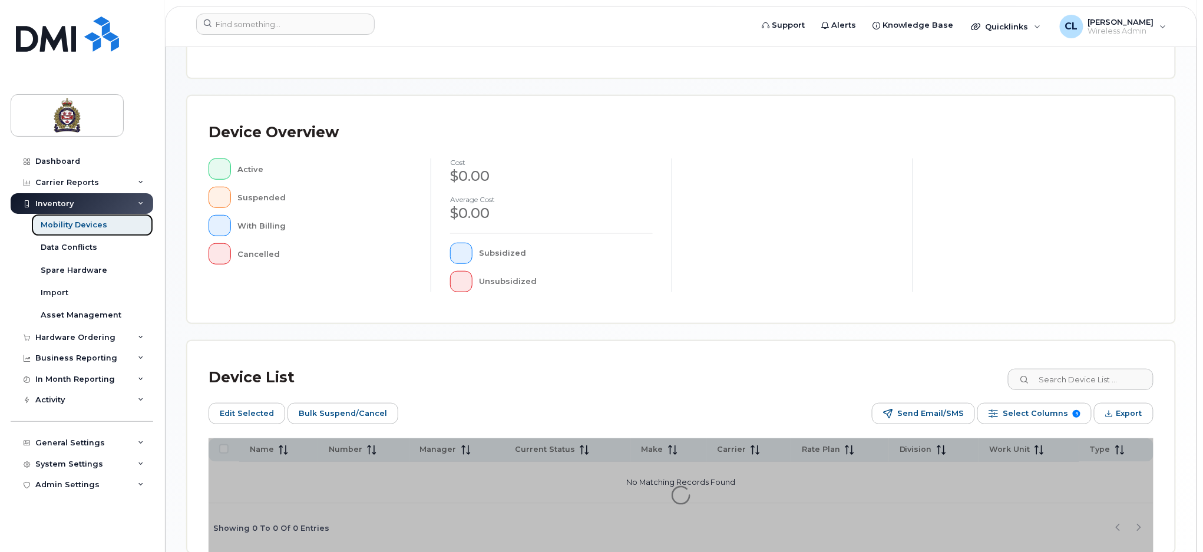
scroll to position [279, 0]
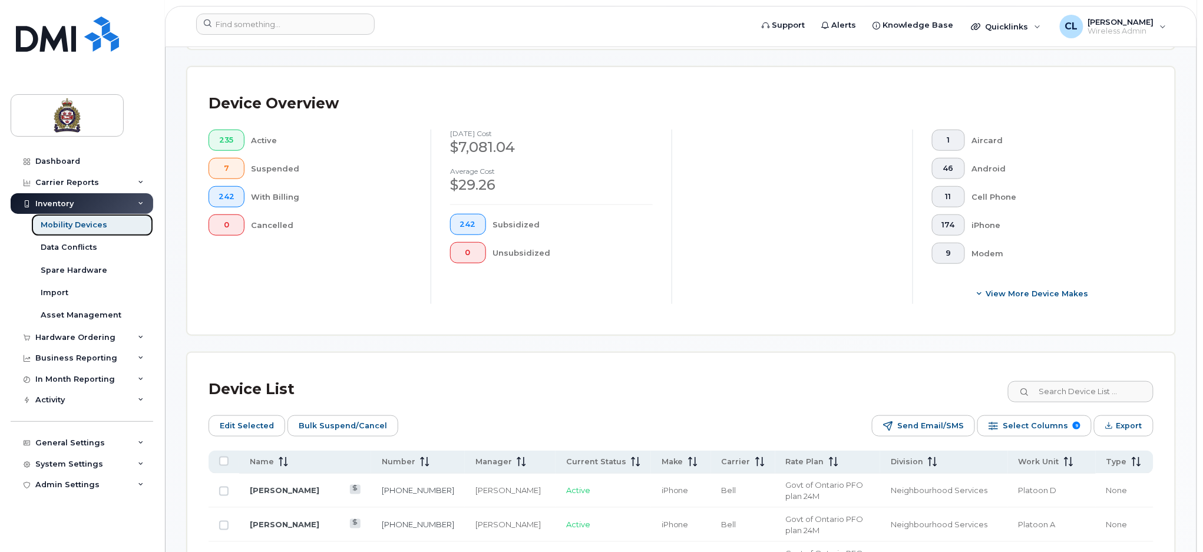
scroll to position [514, 0]
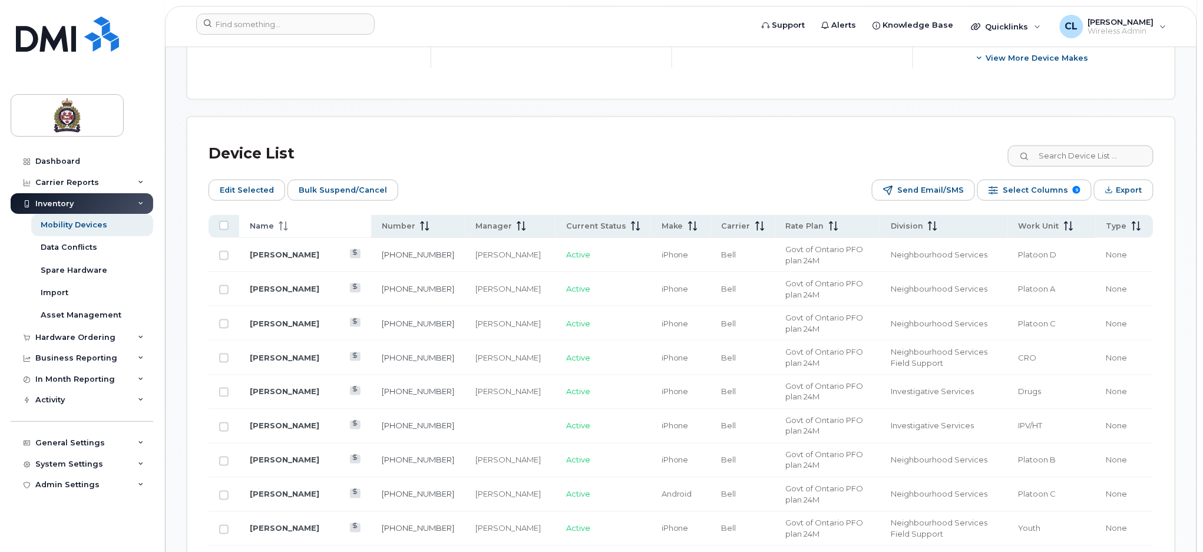
click at [270, 224] on span "Name" at bounding box center [262, 226] width 24 height 11
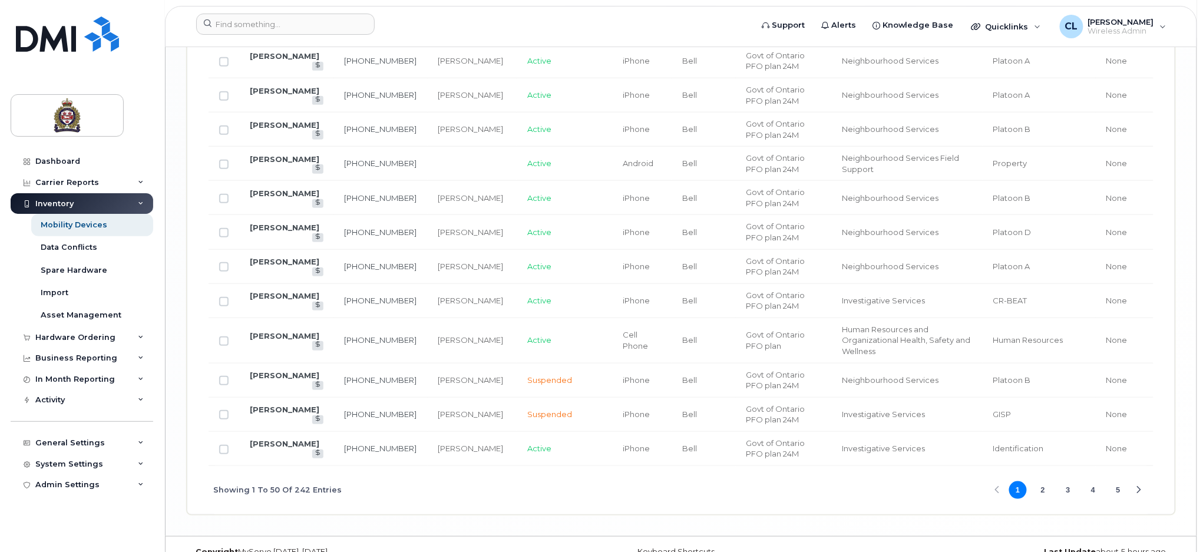
scroll to position [2023, 0]
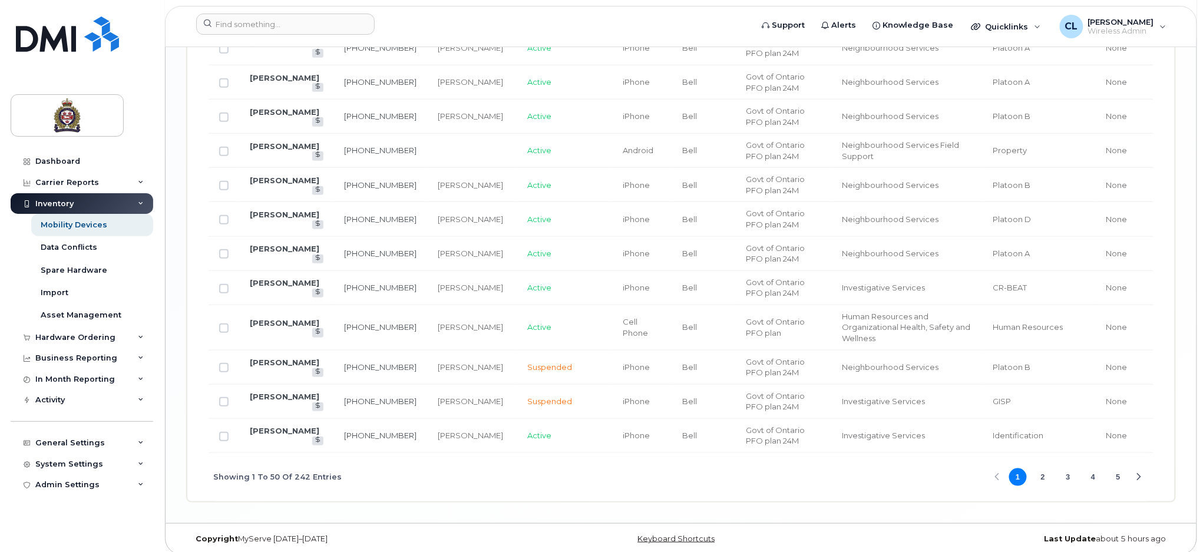
click at [1042, 470] on button "2" at bounding box center [1043, 477] width 18 height 18
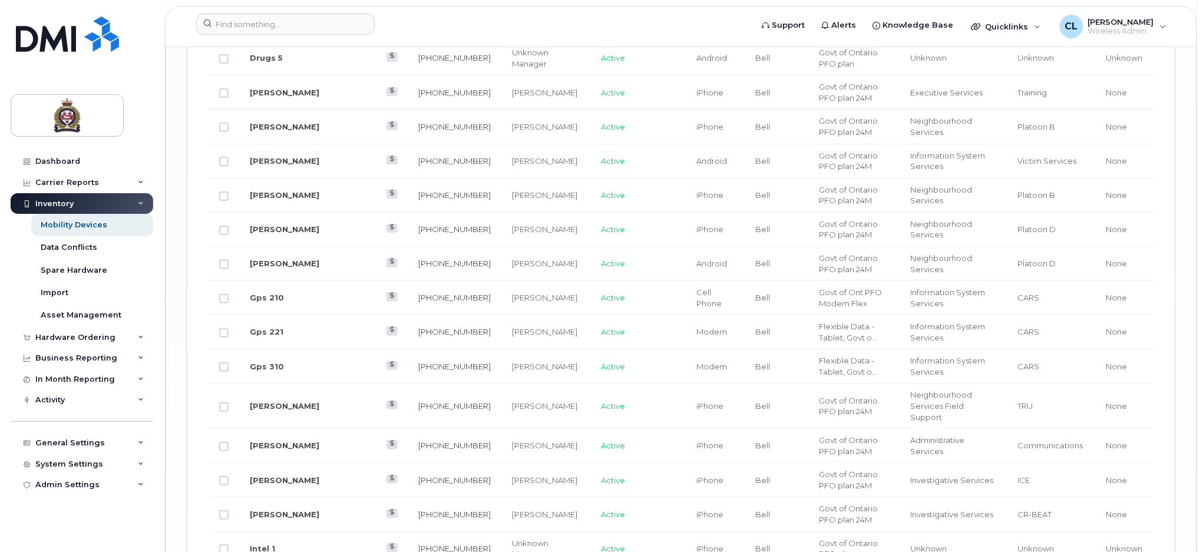
scroll to position [1551, 0]
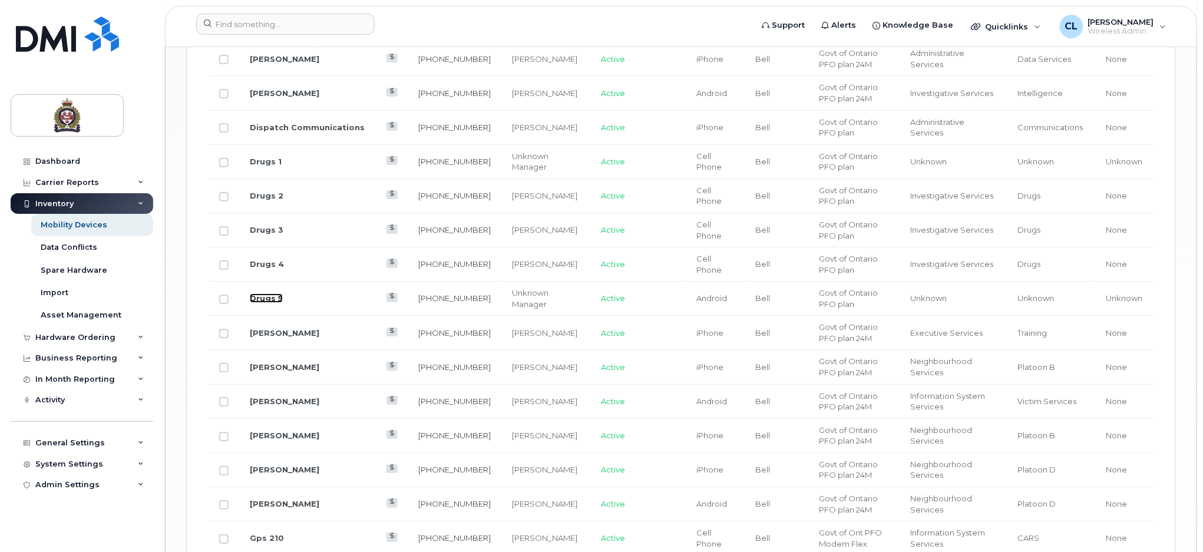
click at [272, 293] on link "Drugs 5" at bounding box center [266, 297] width 33 height 9
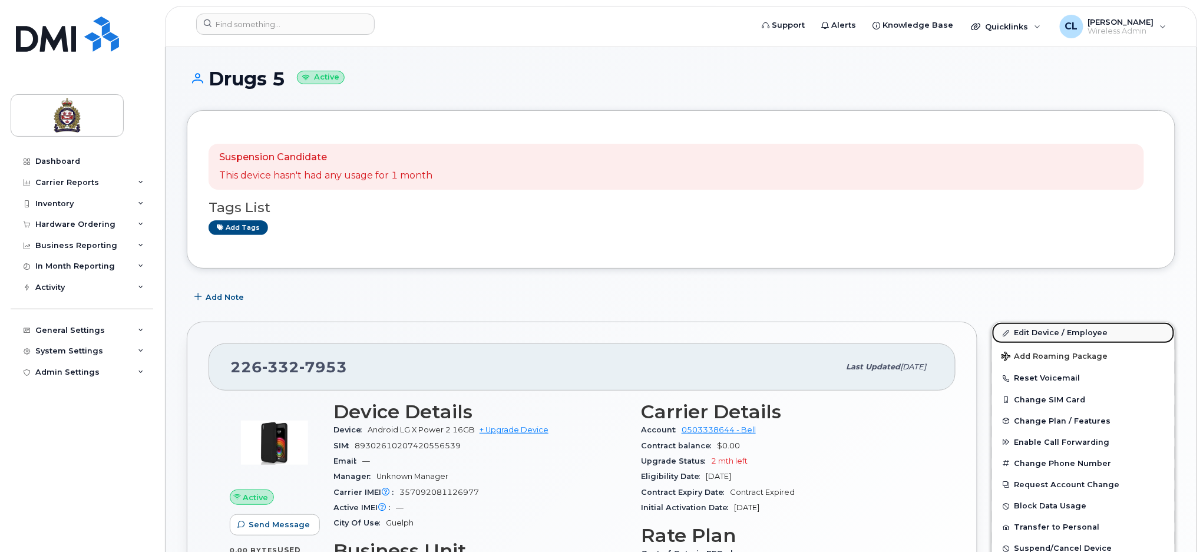
click at [1083, 330] on link "Edit Device / Employee" at bounding box center [1083, 332] width 183 height 21
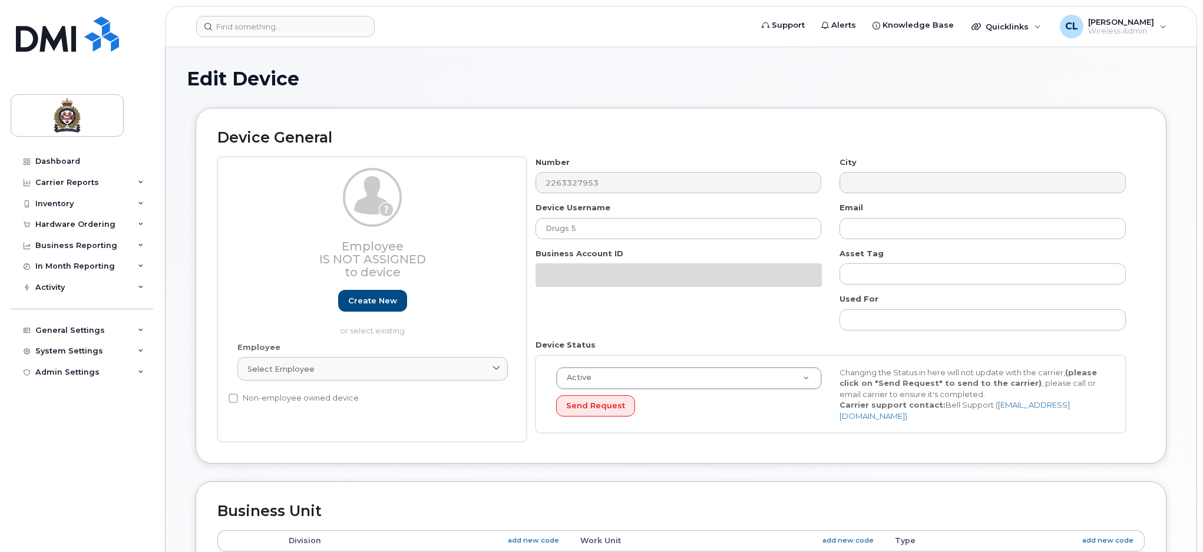
select select "159060"
select select "159061"
select select "159062"
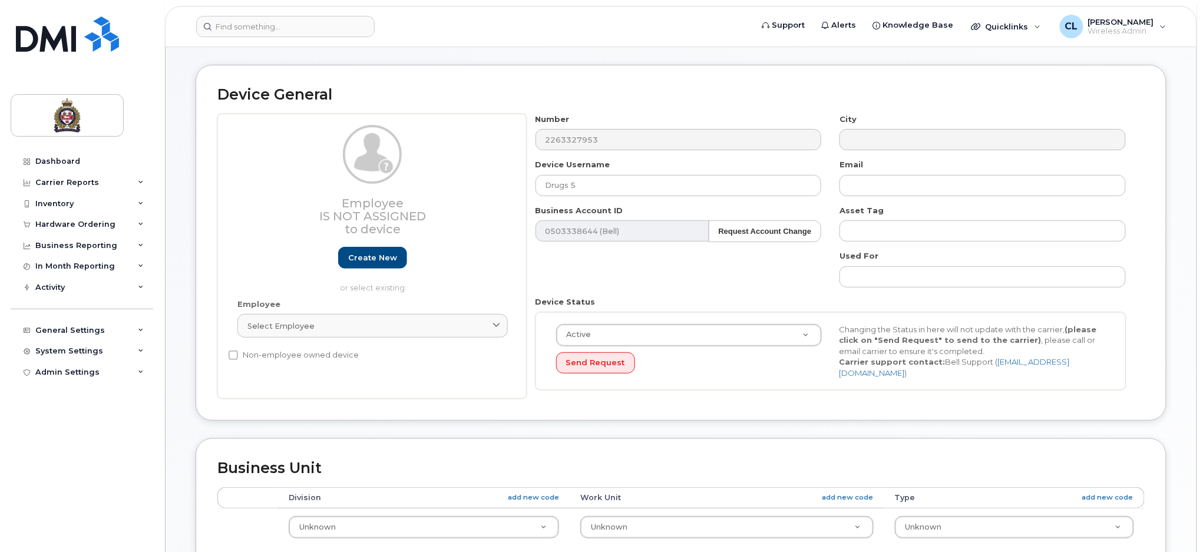
scroll to position [157, 0]
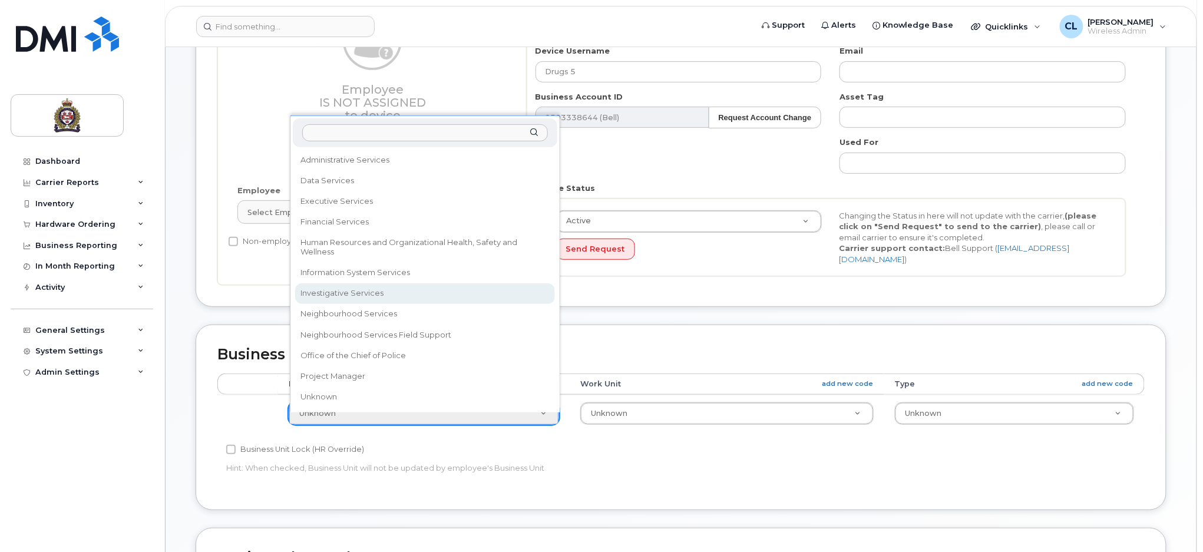
select select "159069"
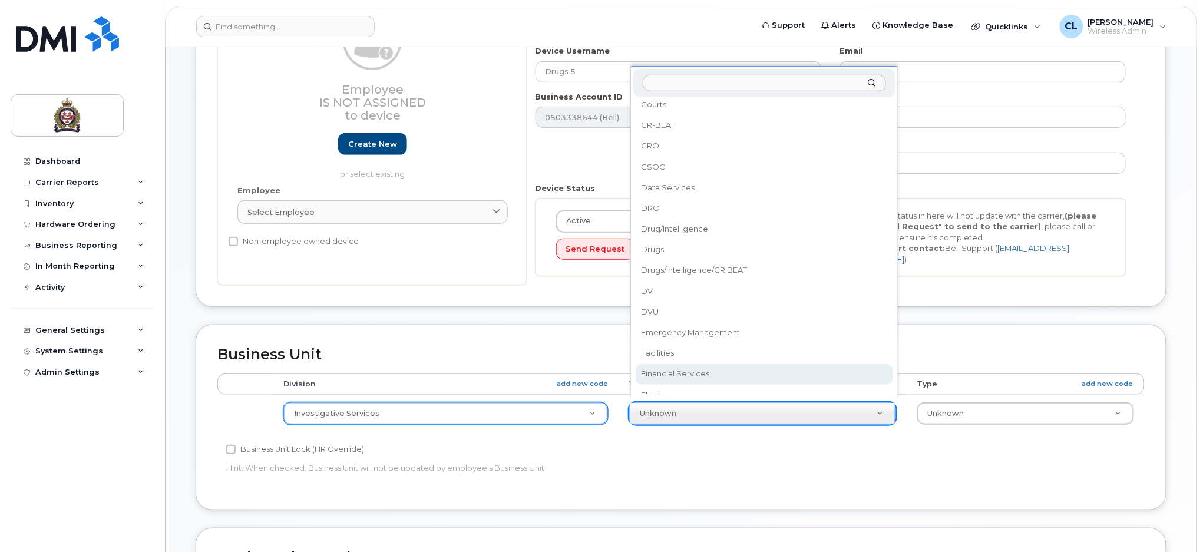
scroll to position [0, 0]
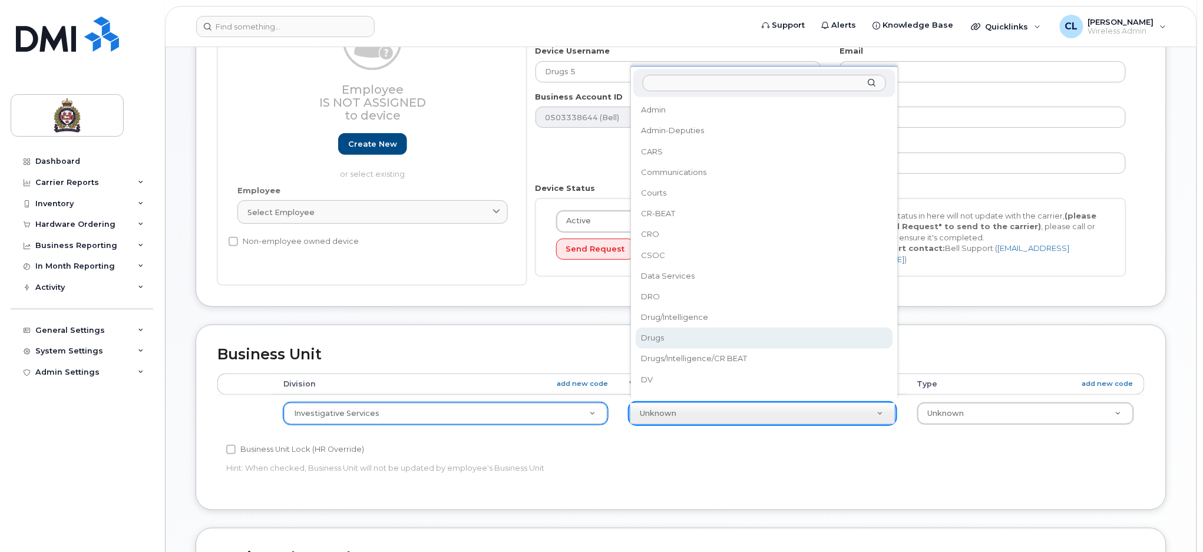
select select "159088"
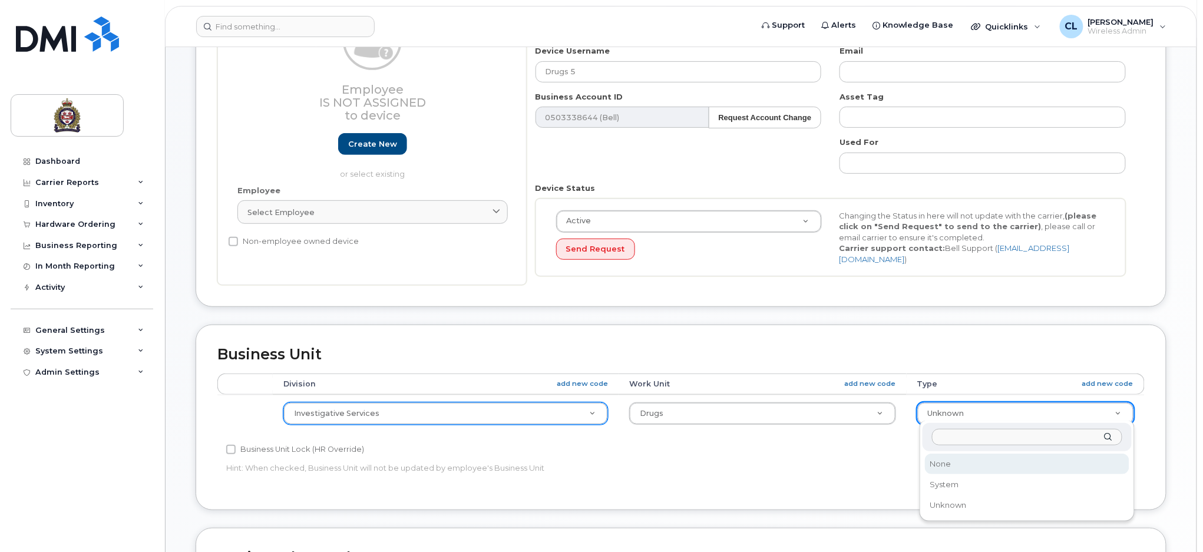
select select "159114"
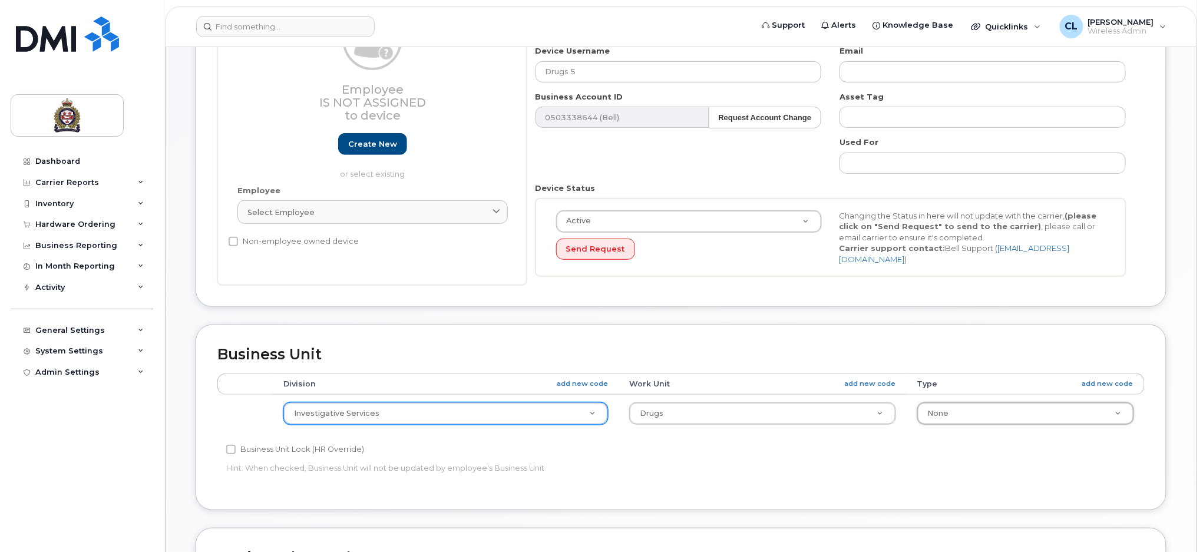
scroll to position [480, 0]
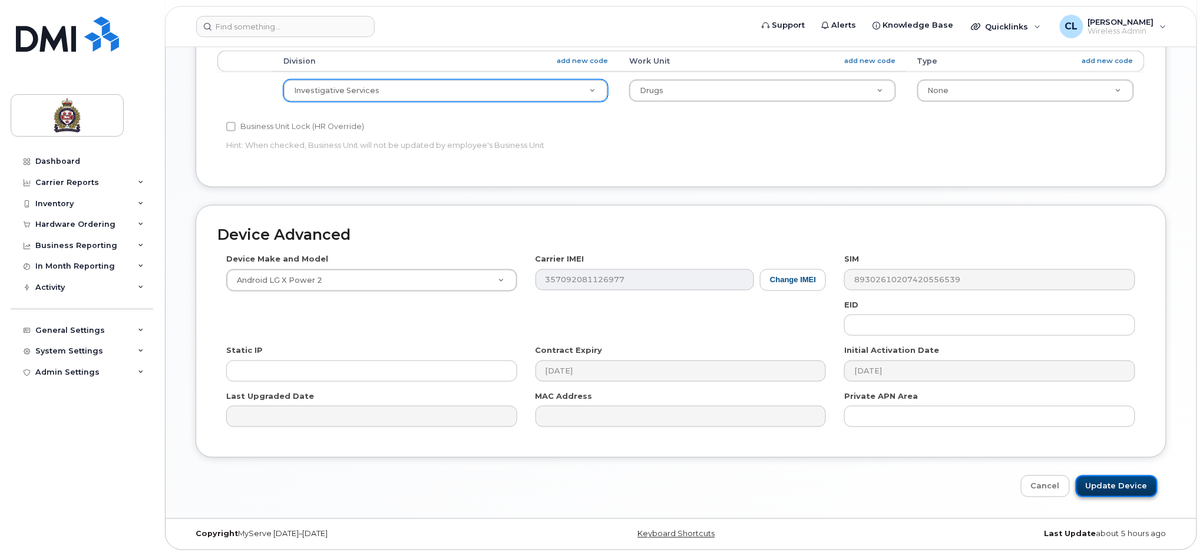
click at [1126, 484] on input "Update Device" at bounding box center [1117, 486] width 82 height 22
type input "Saving..."
